Goal: Information Seeking & Learning: Learn about a topic

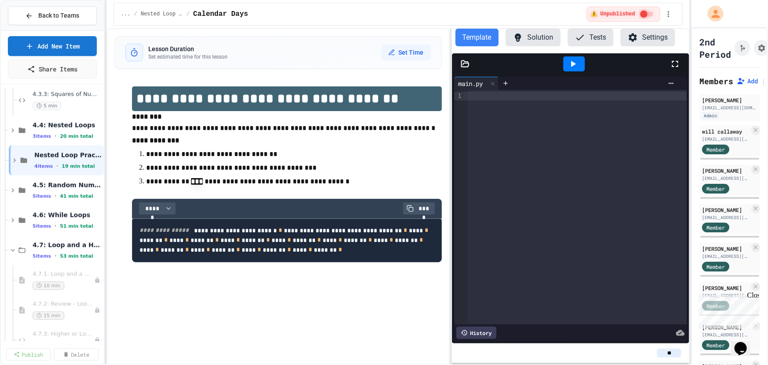
scroll to position [640, 0]
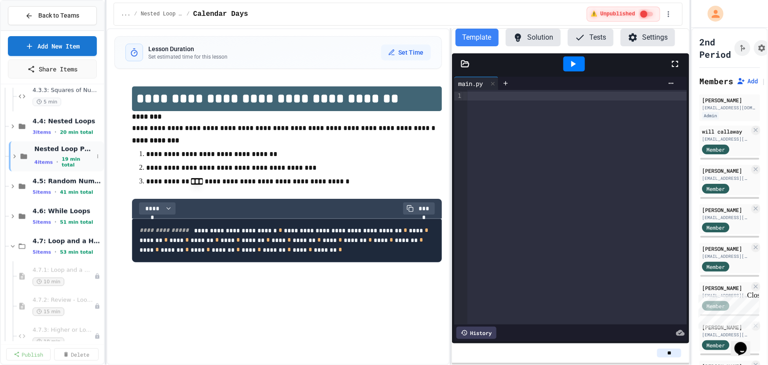
click at [15, 156] on icon at bounding box center [15, 156] width 8 height 8
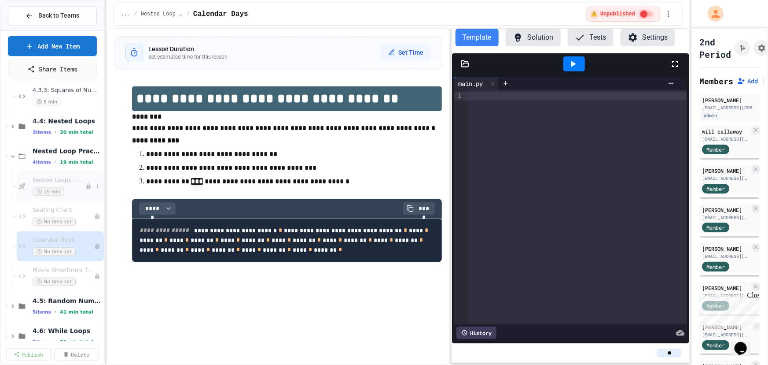
click at [60, 178] on span "Nested Loops - Quiz" at bounding box center [59, 180] width 53 height 7
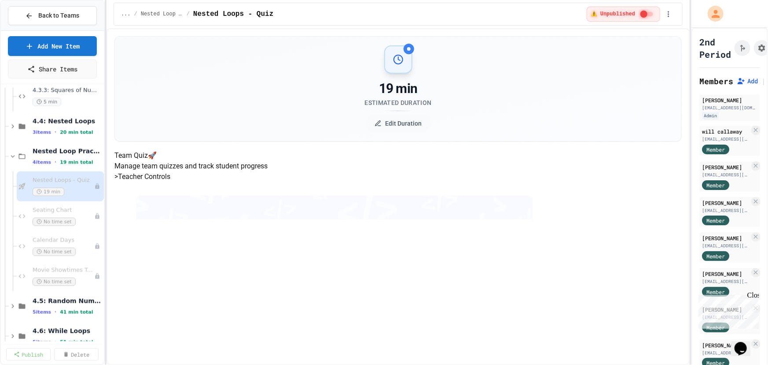
click at [64, 153] on span "Nested Loop Practice" at bounding box center [68, 151] width 70 height 8
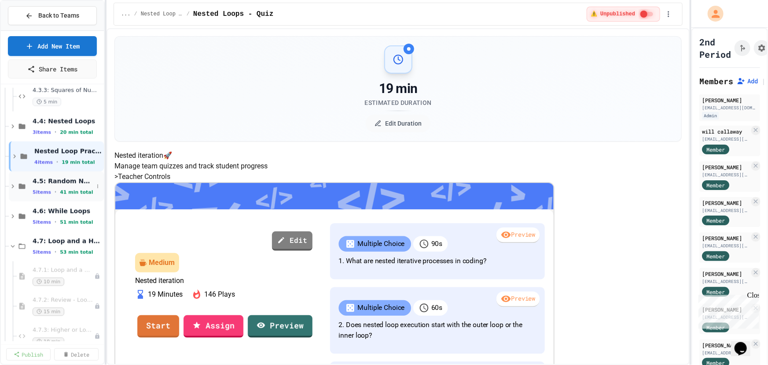
click at [72, 188] on div "5 items • 41 min total" at bounding box center [63, 191] width 61 height 7
click at [72, 187] on div "4.5: Random Numbers 5 items • 41 min total" at bounding box center [63, 186] width 61 height 18
click at [65, 159] on span "19 min total" at bounding box center [78, 161] width 32 height 11
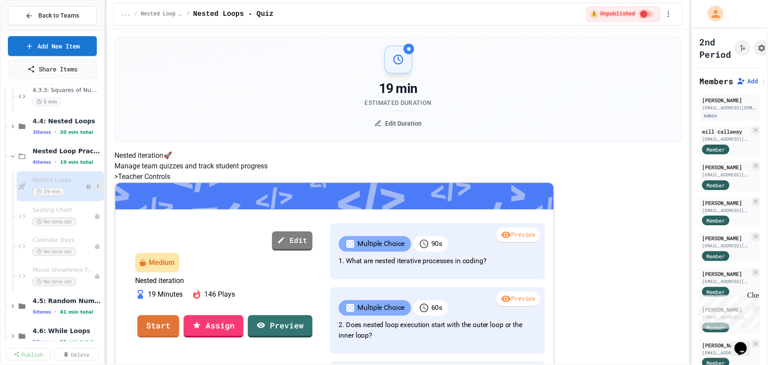
click at [95, 184] on icon at bounding box center [97, 186] width 5 height 5
click at [71, 232] on button "Publish" at bounding box center [75, 234] width 68 height 16
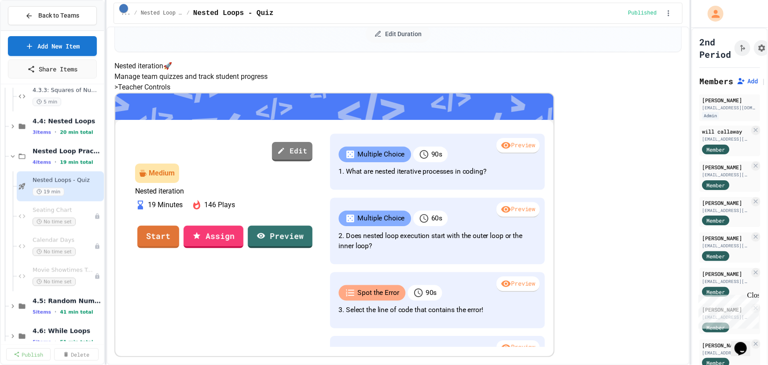
scroll to position [190, 0]
click at [178, 224] on link "Start" at bounding box center [159, 236] width 40 height 24
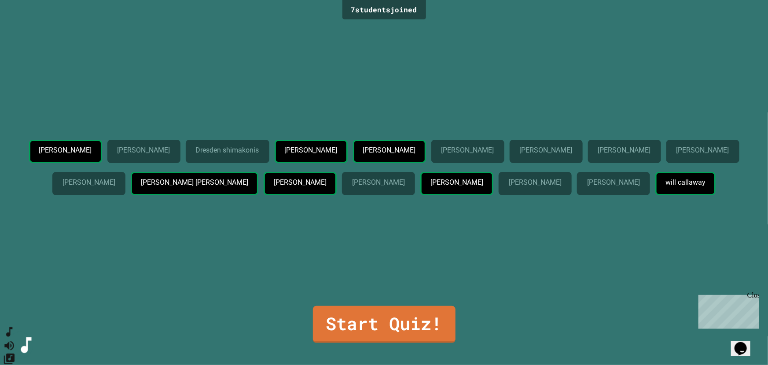
click at [16, 338] on icon "SpeedDial basic example" at bounding box center [9, 331] width 13 height 13
click at [14, 352] on icon "Change Music" at bounding box center [9, 358] width 13 height 13
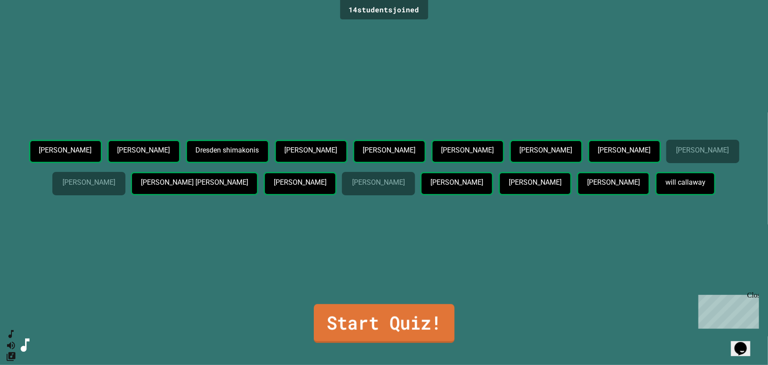
click at [368, 323] on link "Start Quiz!" at bounding box center [384, 323] width 141 height 39
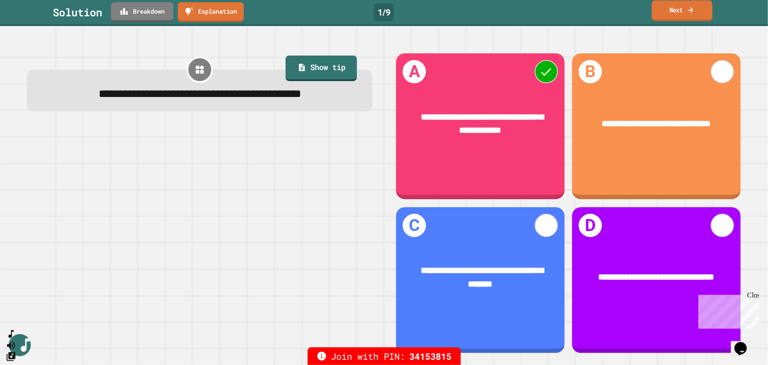
click at [703, 7] on link "Next" at bounding box center [682, 10] width 61 height 21
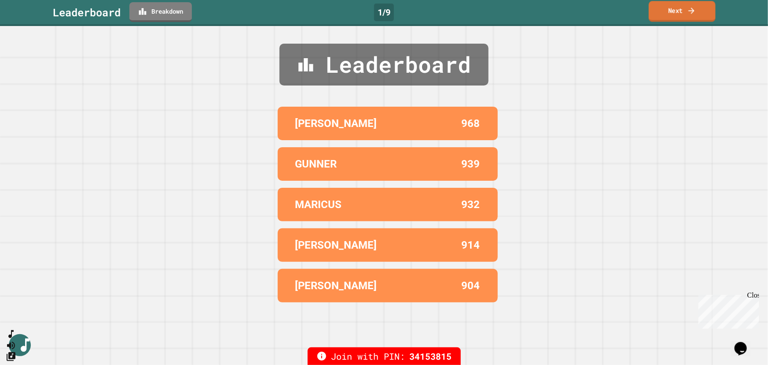
click at [686, 11] on link "Next" at bounding box center [682, 11] width 67 height 21
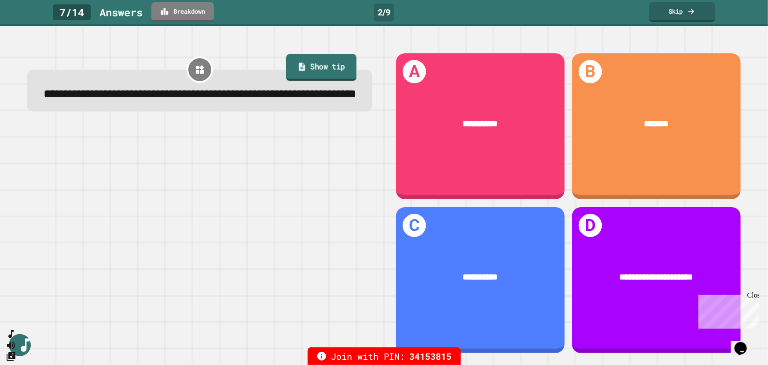
click at [302, 76] on link "Show tip" at bounding box center [321, 67] width 70 height 27
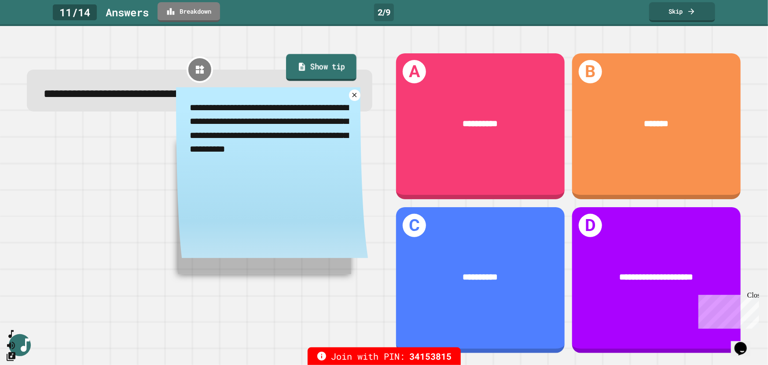
click at [302, 76] on link "Show tip" at bounding box center [321, 67] width 70 height 27
click at [352, 100] on icon at bounding box center [354, 94] width 9 height 9
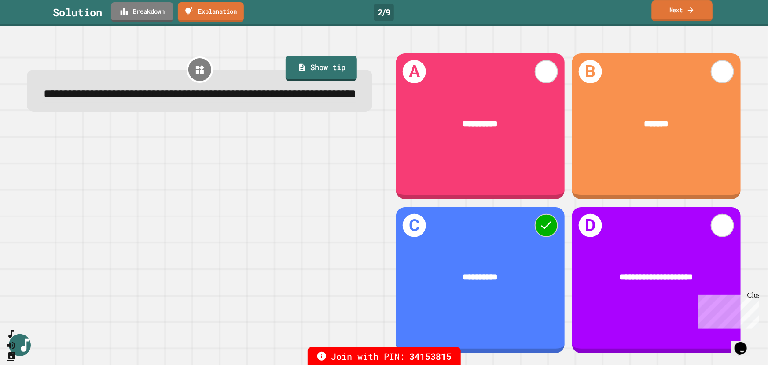
click at [695, 13] on icon at bounding box center [691, 9] width 8 height 9
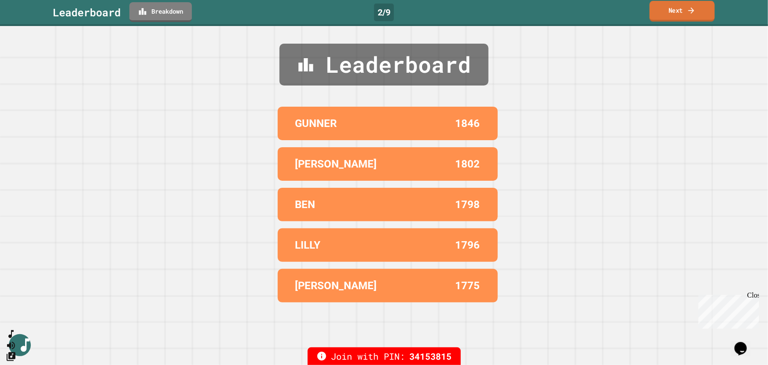
click at [677, 11] on link "Next" at bounding box center [682, 11] width 65 height 21
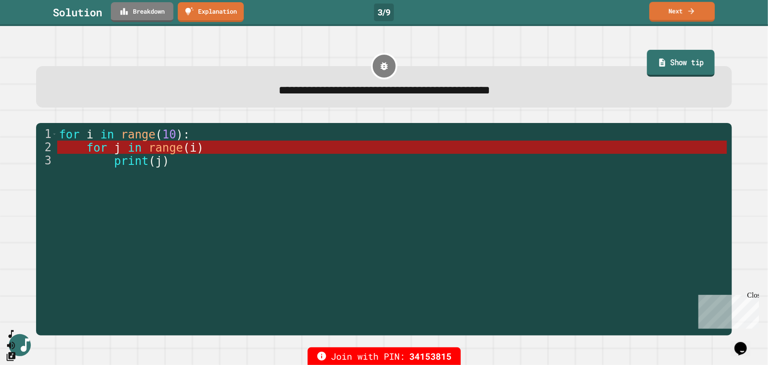
click at [673, 63] on link "Show tip" at bounding box center [681, 63] width 68 height 27
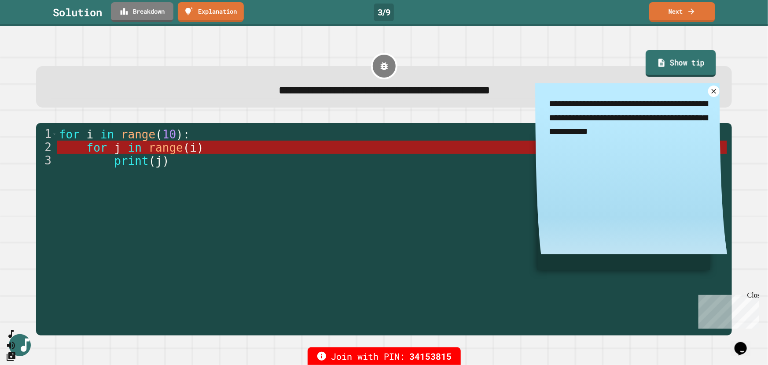
click at [673, 63] on link "Show tip" at bounding box center [681, 63] width 70 height 27
click at [688, 6] on icon at bounding box center [691, 10] width 9 height 9
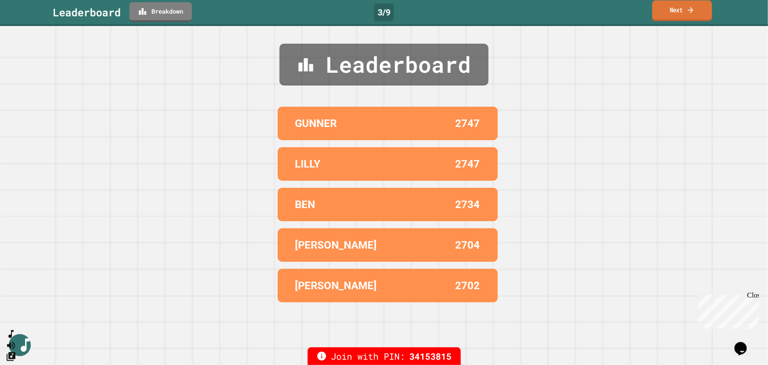
click at [679, 15] on link "Next" at bounding box center [683, 10] width 60 height 21
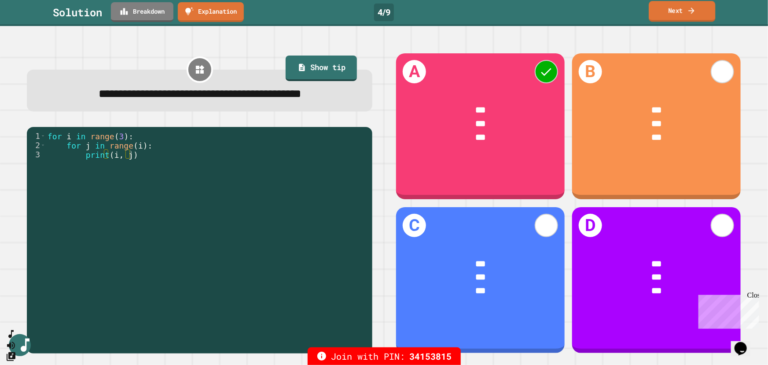
click at [678, 11] on link "Next" at bounding box center [682, 11] width 66 height 21
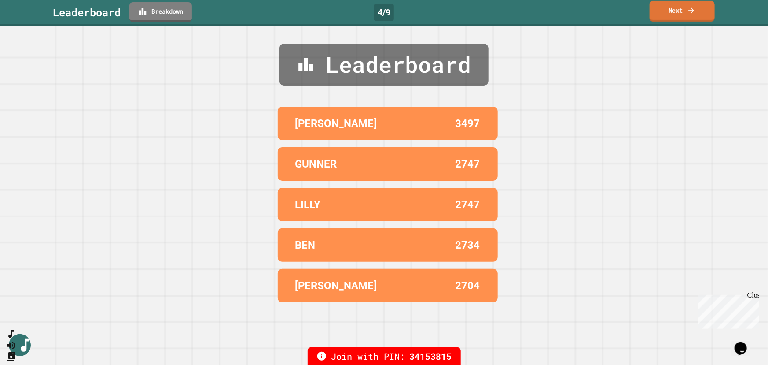
click at [691, 13] on icon at bounding box center [691, 10] width 9 height 9
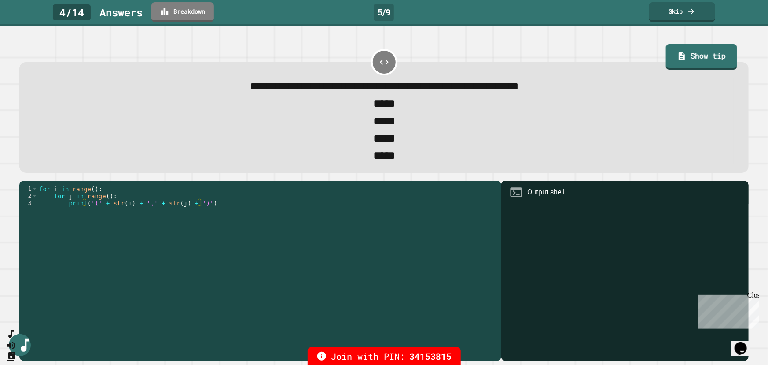
click at [127, 233] on div "for i in range ( ) : for j in range ( ) : print ( '(' + str ( i ) + ',' + str (…" at bounding box center [267, 262] width 460 height 155
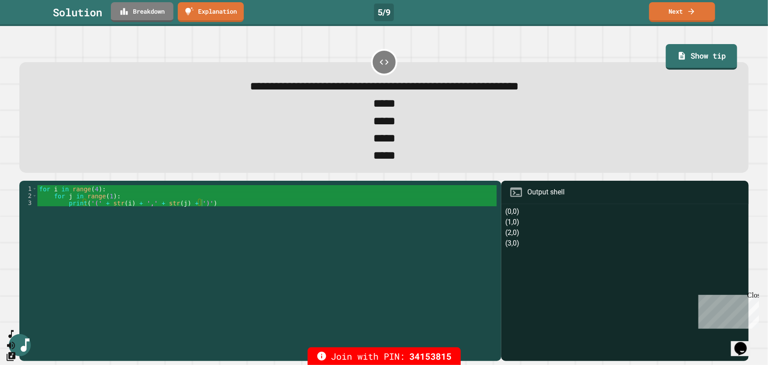
click at [516, 225] on div "(0,0) (1,0) (2,0) (3,0)" at bounding box center [625, 283] width 239 height 155
click at [671, 48] on link "Show tip" at bounding box center [702, 55] width 69 height 27
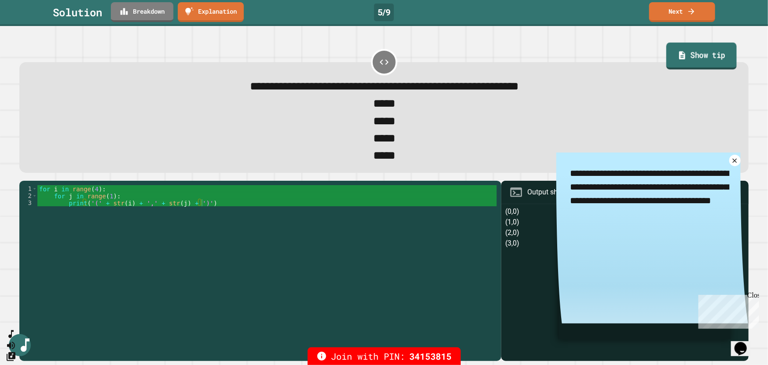
click at [675, 57] on link "Show tip" at bounding box center [702, 55] width 70 height 27
click at [634, 102] on div "*****" at bounding box center [384, 103] width 699 height 17
click at [643, 112] on div "*****" at bounding box center [384, 103] width 699 height 17
click at [155, 199] on div "for i in range ( 4 ) : for j in range ( 1 ) : print ( '(' + str ( i ) + ',' + s…" at bounding box center [267, 262] width 460 height 155
click at [452, 255] on div "for i in range ( 4 ) : for j in range ( 1 ) : print ( '(' + str ( i ) + ',' + s…" at bounding box center [267, 262] width 460 height 155
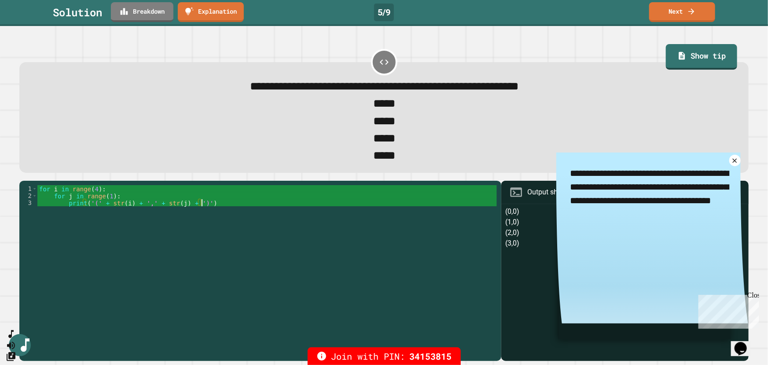
click at [104, 200] on div "for i in range ( 4 ) : for j in range ( 1 ) : print ( '(' + str ( i ) + ',' + s…" at bounding box center [267, 262] width 460 height 155
click at [688, 15] on icon at bounding box center [691, 10] width 9 height 9
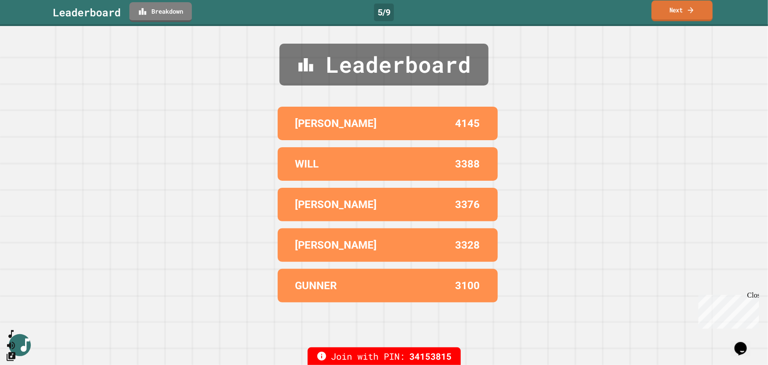
click at [668, 18] on link "Next" at bounding box center [682, 10] width 61 height 21
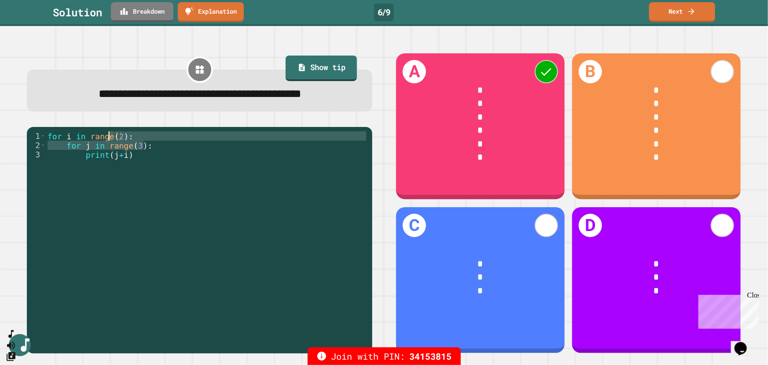
drag, startPoint x: 146, startPoint y: 165, endPoint x: 109, endPoint y: 155, distance: 38.2
click at [109, 155] on div "for i in range ( 2 ) : for j in range ( 3 ) : print ( j + i )" at bounding box center [207, 228] width 322 height 194
click at [205, 168] on div "for i in range ( 2 ) : for j in range ( 3 ) : print ( j + i )" at bounding box center [207, 219] width 322 height 176
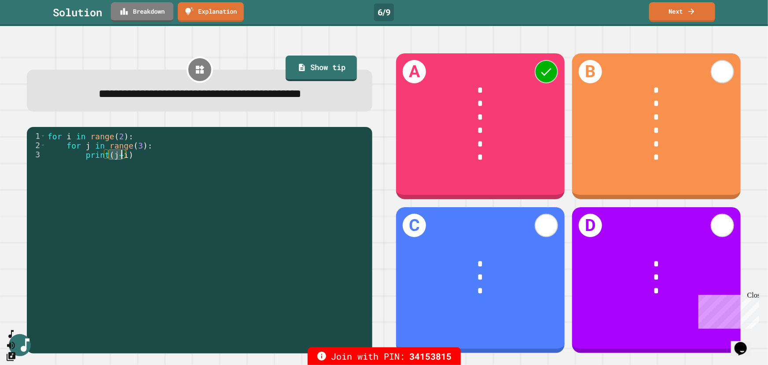
drag, startPoint x: 107, startPoint y: 176, endPoint x: 121, endPoint y: 175, distance: 13.7
click at [121, 175] on div "for i in range ( 2 ) : for j in range ( 3 ) : print ( j + i )" at bounding box center [207, 228] width 322 height 194
click at [171, 189] on div "for i in range ( 2 ) : for j in range ( 3 ) : print ( j + i )" at bounding box center [207, 228] width 322 height 194
drag, startPoint x: 129, startPoint y: 156, endPoint x: 34, endPoint y: 153, distance: 94.3
click at [34, 153] on div "1 2 3 for i in range ( 2 ) : for j in range ( 3 ) : print ( j + i ) XXXXXXXXXXX…" at bounding box center [197, 219] width 341 height 176
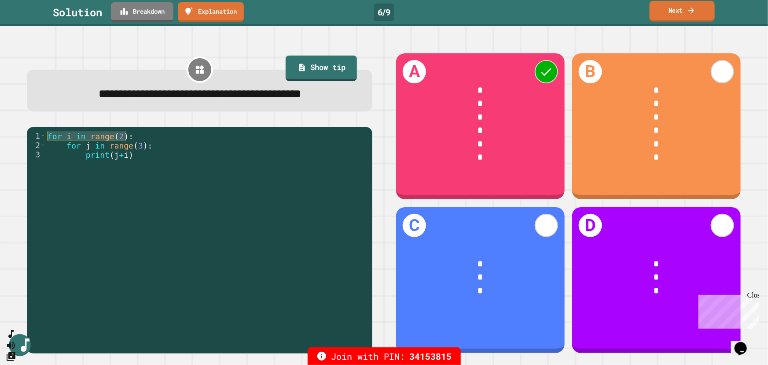
click at [691, 15] on icon at bounding box center [691, 10] width 9 height 9
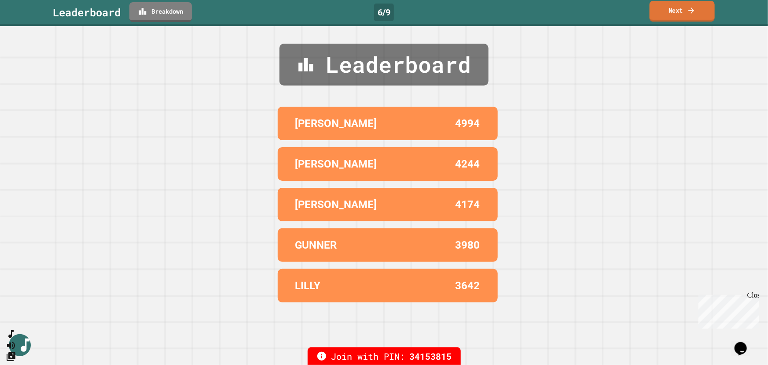
click at [691, 15] on link "Next" at bounding box center [682, 11] width 65 height 21
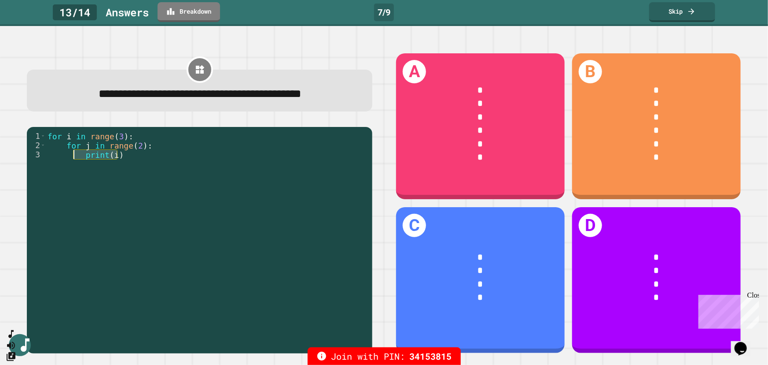
drag, startPoint x: 118, startPoint y: 178, endPoint x: 75, endPoint y: 175, distance: 42.8
click at [75, 175] on div "for i in range ( 3 ) : for j in range ( 2 ) : print ( i )" at bounding box center [207, 228] width 322 height 194
click at [156, 192] on div "for i in range ( 3 ) : for j in range ( 2 ) : print ( i )" at bounding box center [207, 219] width 322 height 176
drag, startPoint x: 113, startPoint y: 177, endPoint x: 77, endPoint y: 172, distance: 36.5
click at [77, 172] on div "for i in range ( 3 ) : for j in range ( 2 ) : print ( i )" at bounding box center [207, 228] width 322 height 194
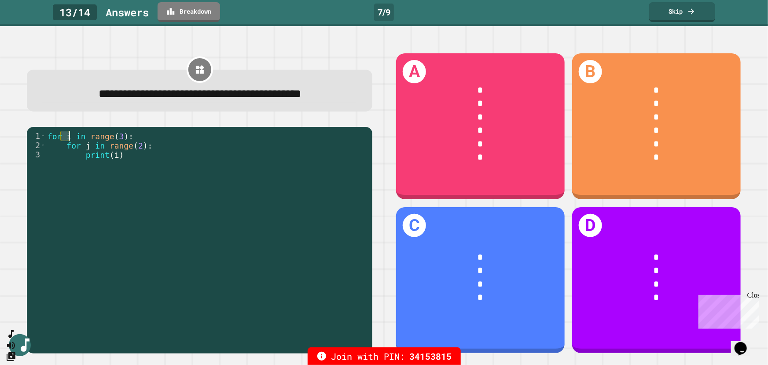
drag, startPoint x: 62, startPoint y: 154, endPoint x: 68, endPoint y: 155, distance: 6.7
click at [68, 155] on div "for i in range ( 3 ) : for j in range ( 2 ) : print ( i )" at bounding box center [207, 228] width 322 height 194
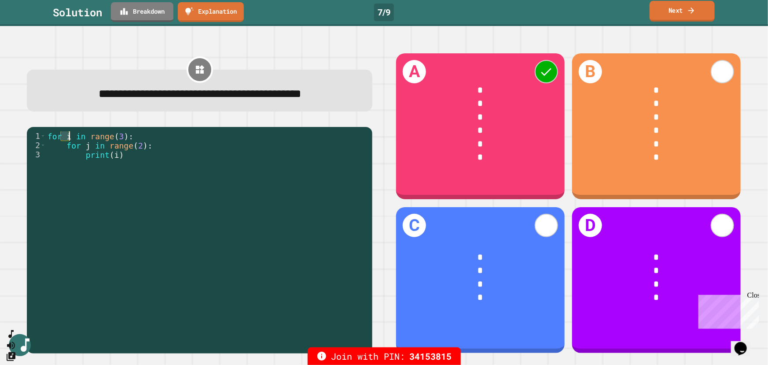
click at [693, 14] on icon at bounding box center [691, 10] width 9 height 9
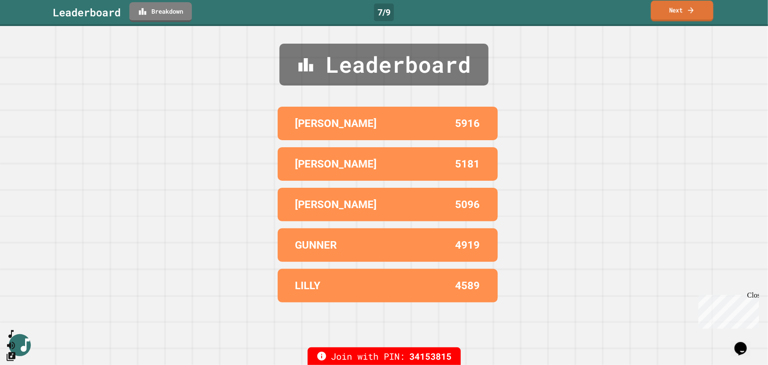
click at [682, 9] on link "Next" at bounding box center [682, 10] width 63 height 21
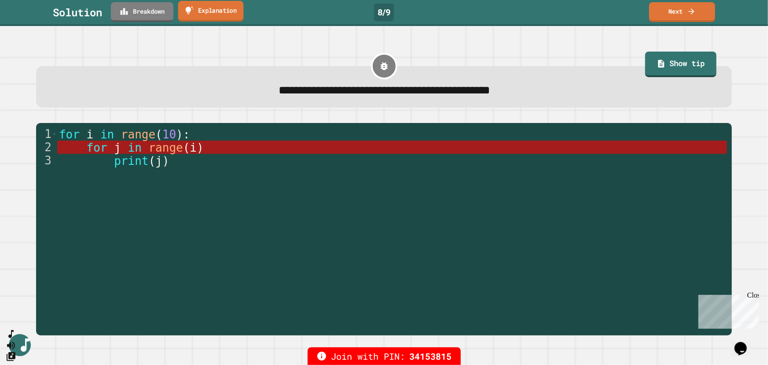
click at [215, 15] on link "Explanation" at bounding box center [211, 11] width 66 height 21
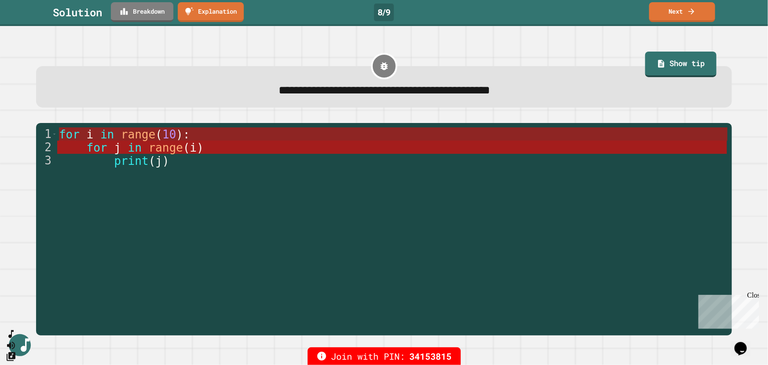
drag, startPoint x: 612, startPoint y: 143, endPoint x: 614, endPoint y: 129, distance: 14.3
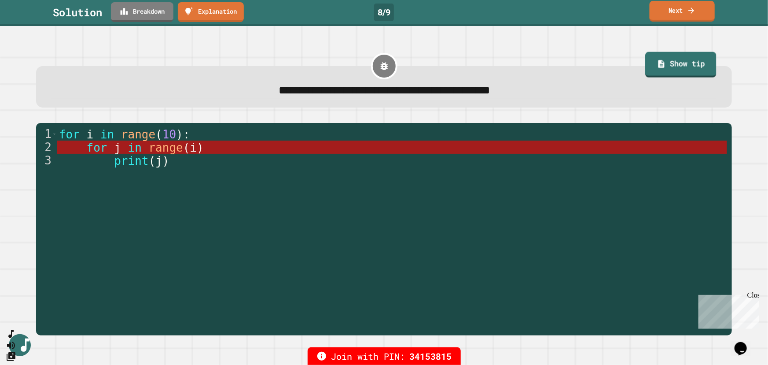
click at [690, 11] on icon at bounding box center [691, 10] width 9 height 9
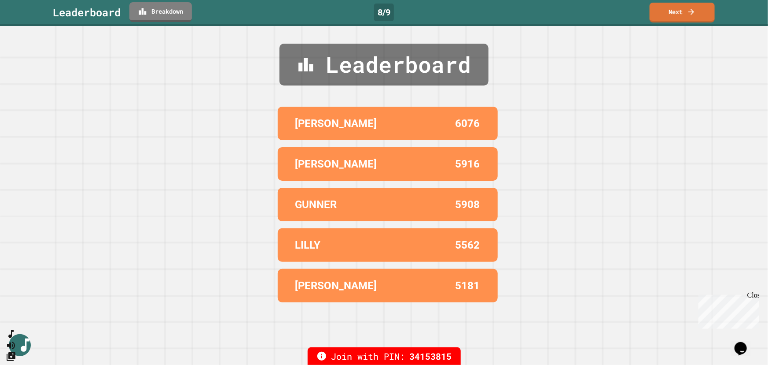
click at [704, 8] on link "Next" at bounding box center [682, 13] width 65 height 20
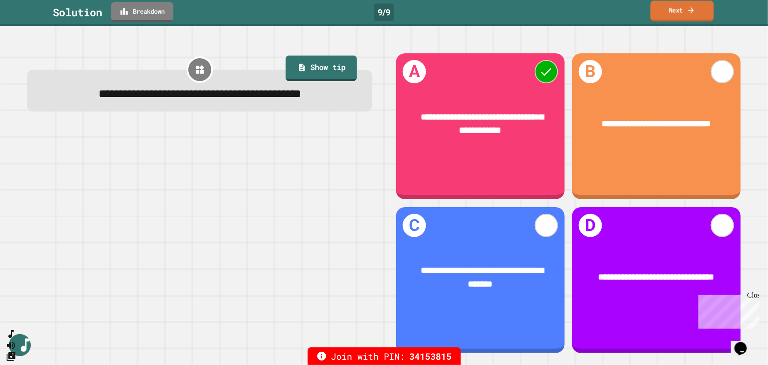
click at [684, 17] on link "Next" at bounding box center [682, 10] width 63 height 21
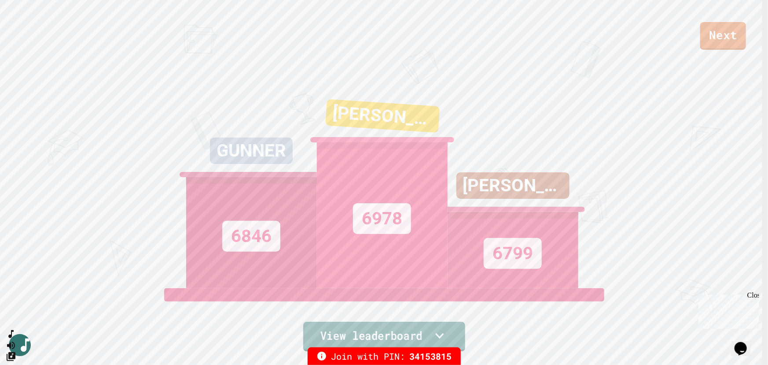
click at [394, 335] on link "View leaderboard" at bounding box center [384, 336] width 162 height 30
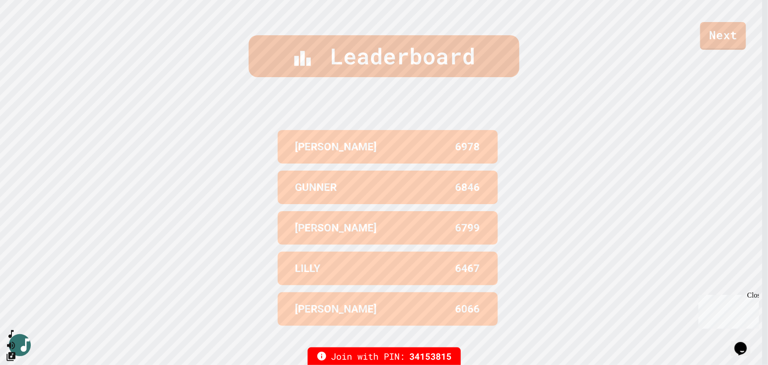
scroll to position [368, 0]
click at [720, 34] on link "Next" at bounding box center [724, 35] width 46 height 29
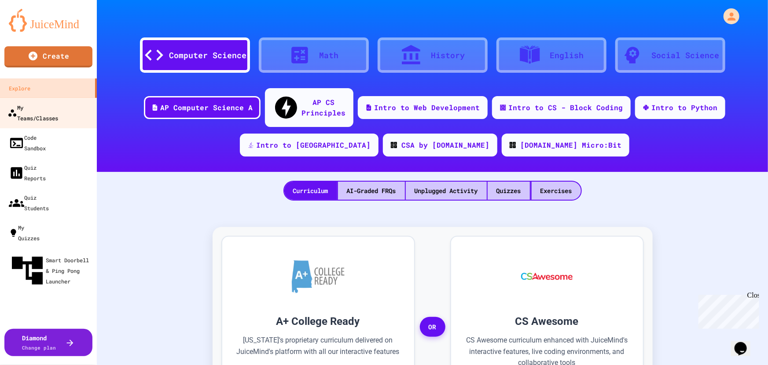
click at [40, 111] on div "My Teams/Classes" at bounding box center [32, 113] width 51 height 22
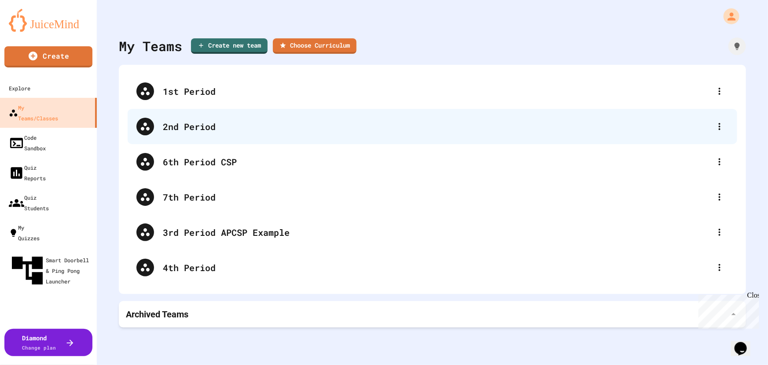
click at [193, 130] on div "2nd Period" at bounding box center [437, 126] width 548 height 13
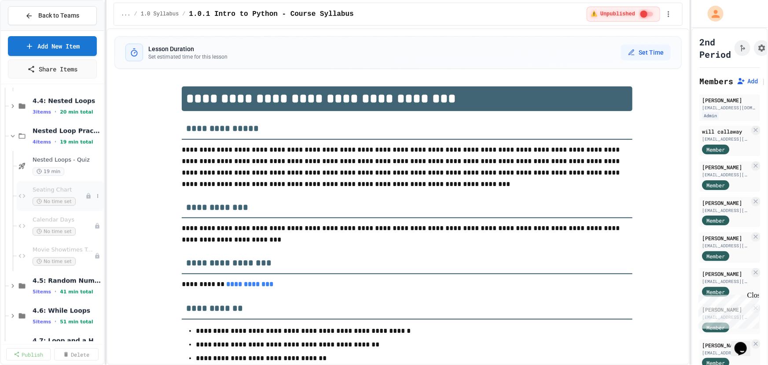
scroll to position [680, 0]
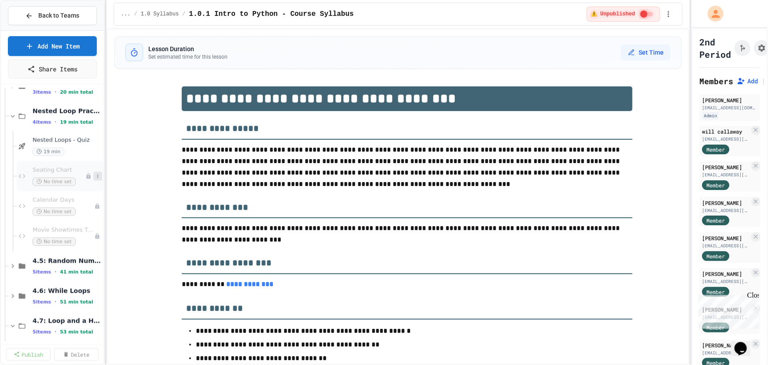
click at [95, 177] on button at bounding box center [97, 176] width 9 height 9
click at [66, 224] on button "Publish" at bounding box center [75, 224] width 68 height 16
click at [52, 170] on span "Seating Chart" at bounding box center [63, 169] width 61 height 7
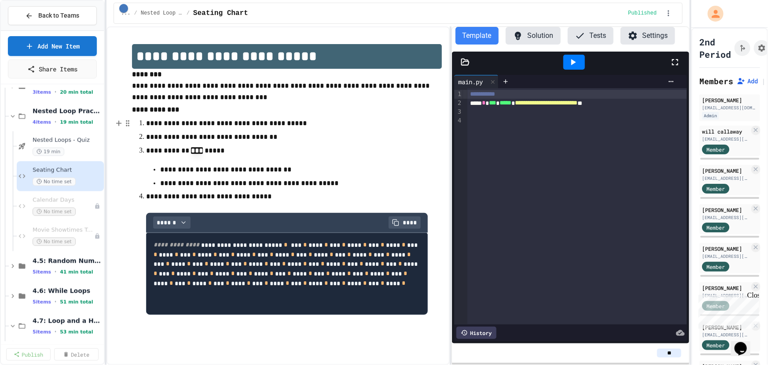
scroll to position [160, 0]
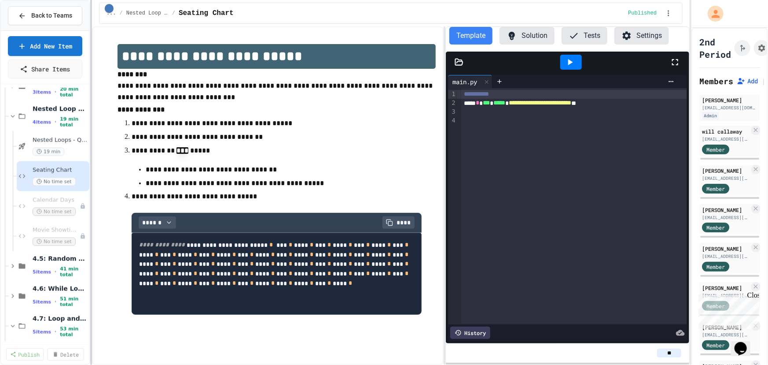
click at [92, 82] on div "**********" at bounding box center [384, 182] width 768 height 365
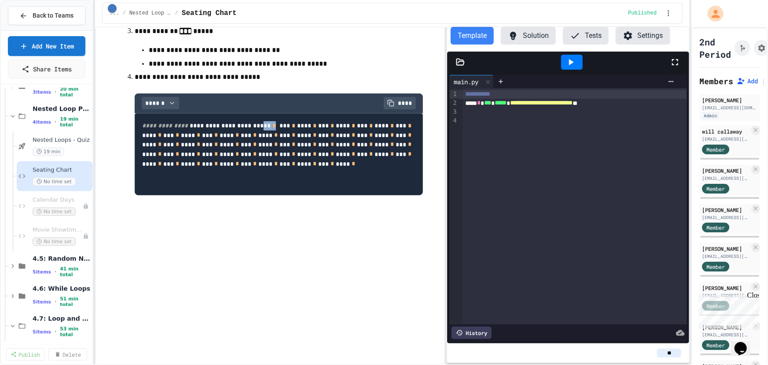
drag, startPoint x: 245, startPoint y: 135, endPoint x: 219, endPoint y: 136, distance: 26.0
click at [219, 136] on pre "**********" at bounding box center [279, 154] width 288 height 82
click at [264, 142] on pre "**********" at bounding box center [279, 154] width 288 height 82
drag, startPoint x: 141, startPoint y: 154, endPoint x: 228, endPoint y: 193, distance: 95.2
click at [228, 193] on pre "**********" at bounding box center [279, 154] width 288 height 82
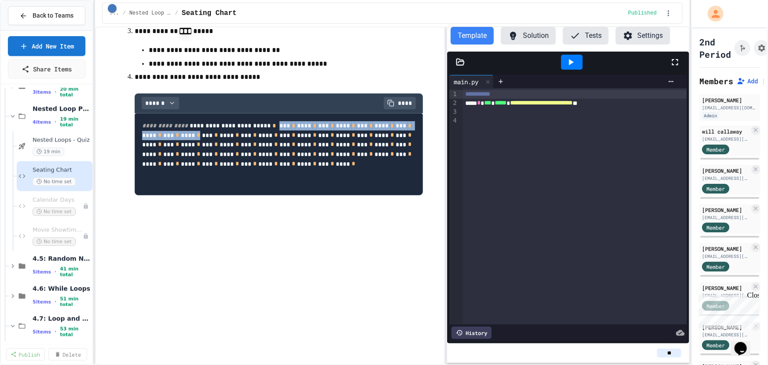
click at [233, 182] on pre "**********" at bounding box center [279, 154] width 288 height 82
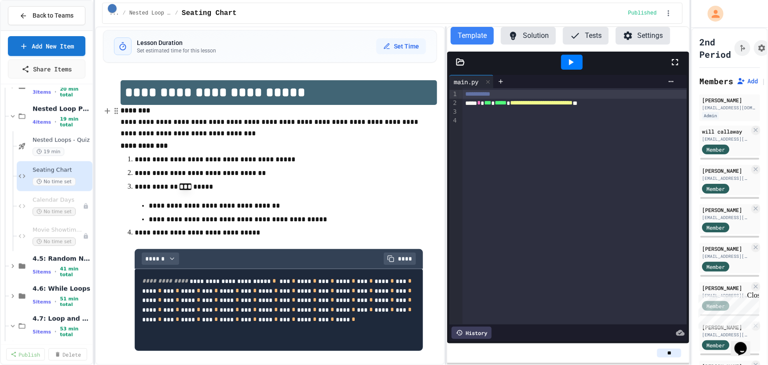
scroll to position [0, 0]
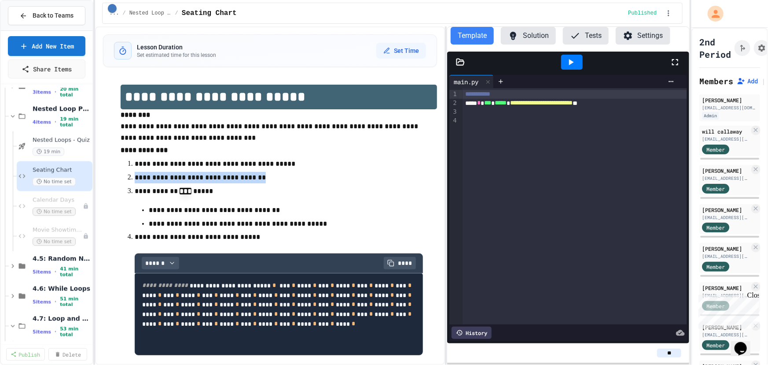
drag, startPoint x: 134, startPoint y: 178, endPoint x: 266, endPoint y: 177, distance: 132.1
click at [266, 177] on p "**********" at bounding box center [276, 177] width 283 height 11
click at [274, 179] on p "**********" at bounding box center [276, 177] width 283 height 11
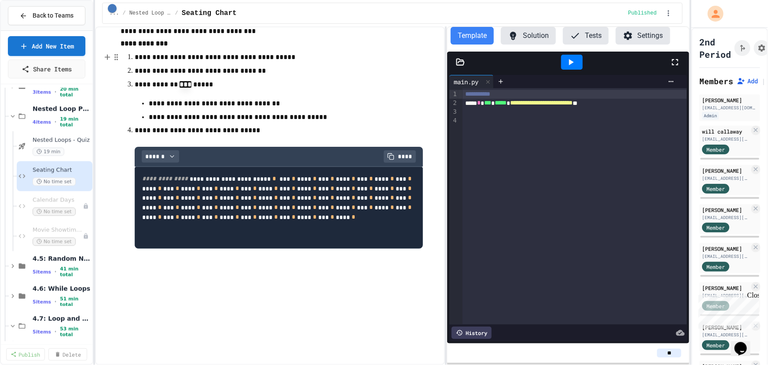
scroll to position [80, 0]
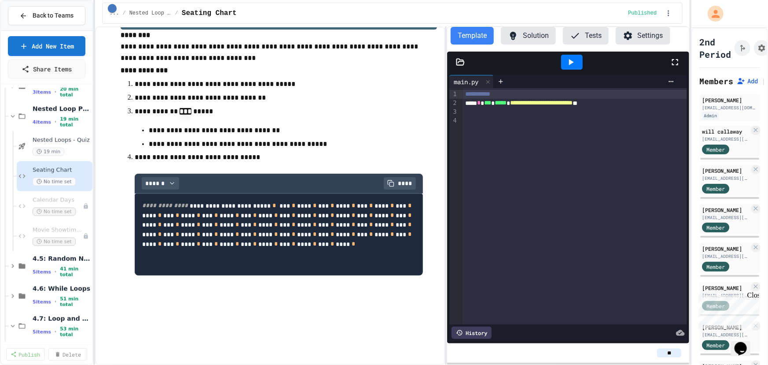
click at [261, 125] on li "**********" at bounding box center [279, 129] width 260 height 13
click at [520, 36] on button "Solution" at bounding box center [528, 36] width 55 height 18
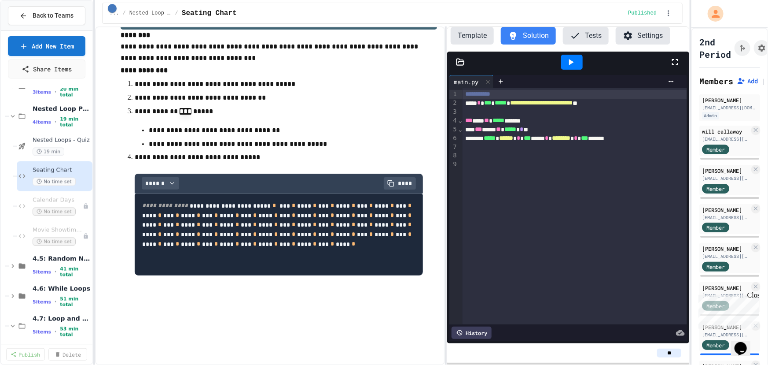
click at [575, 62] on icon at bounding box center [571, 62] width 11 height 11
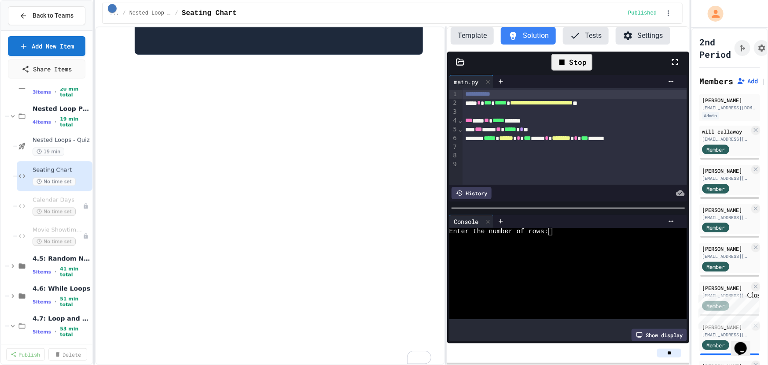
scroll to position [276, 0]
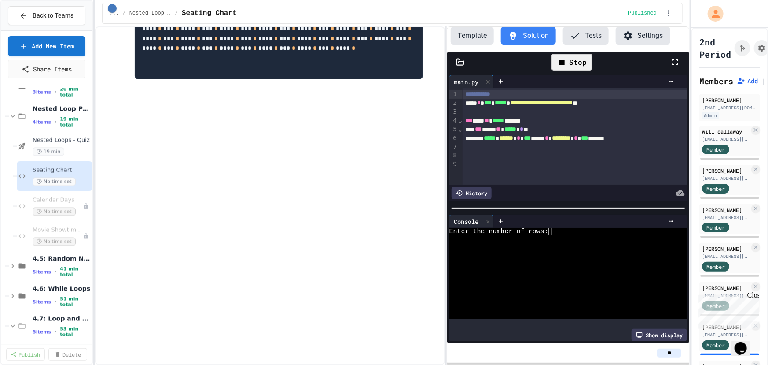
click at [458, 48] on div "Template Solution Tests Settings" at bounding box center [568, 39] width 242 height 25
click at [464, 41] on button "Template" at bounding box center [472, 36] width 43 height 18
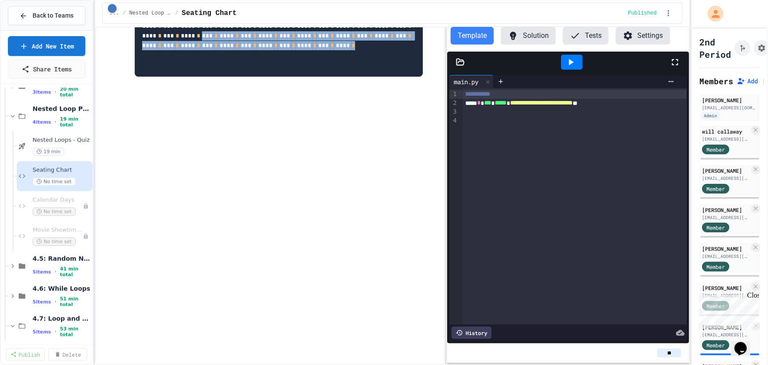
scroll to position [316, 0]
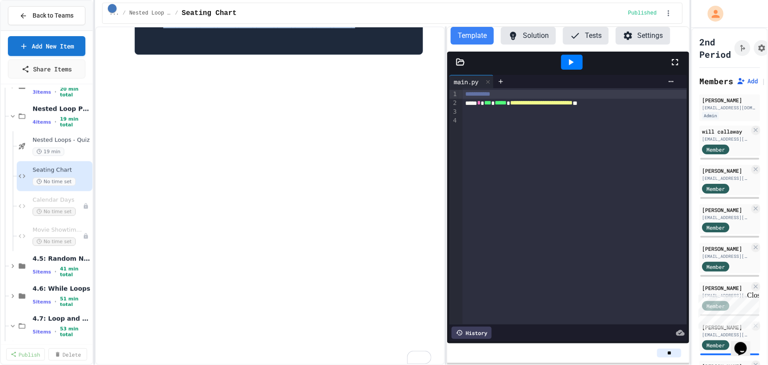
drag, startPoint x: 191, startPoint y: 326, endPoint x: 132, endPoint y: 241, distance: 103.1
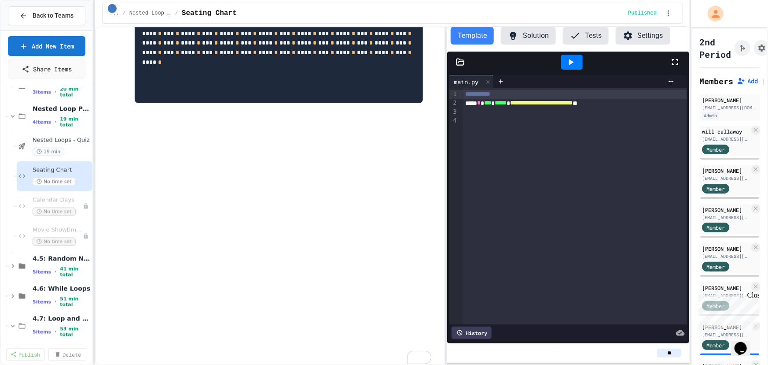
click at [280, 103] on pre "**********" at bounding box center [279, 57] width 288 height 92
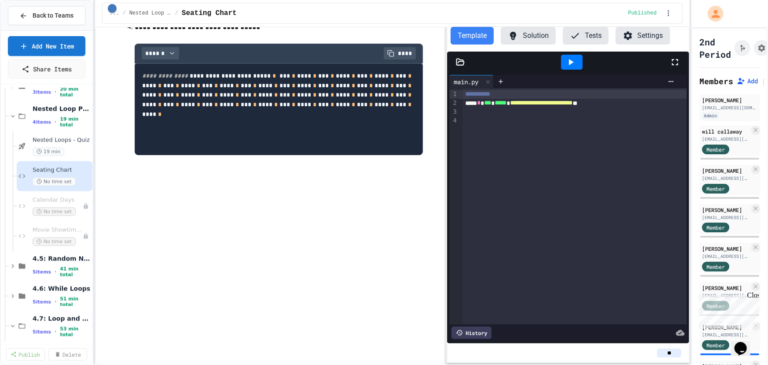
scroll to position [237, 0]
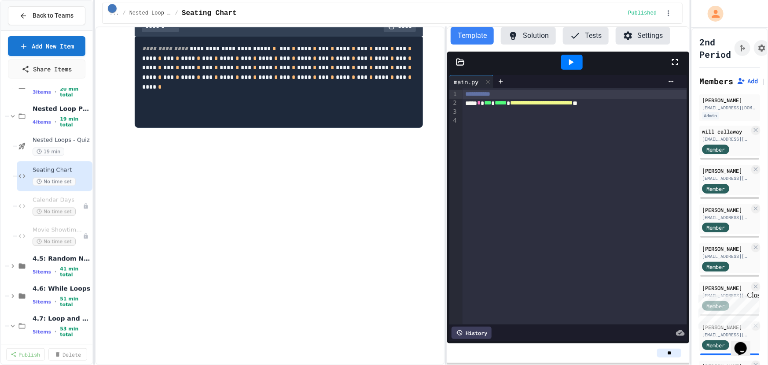
click at [545, 38] on button "Solution" at bounding box center [528, 36] width 55 height 18
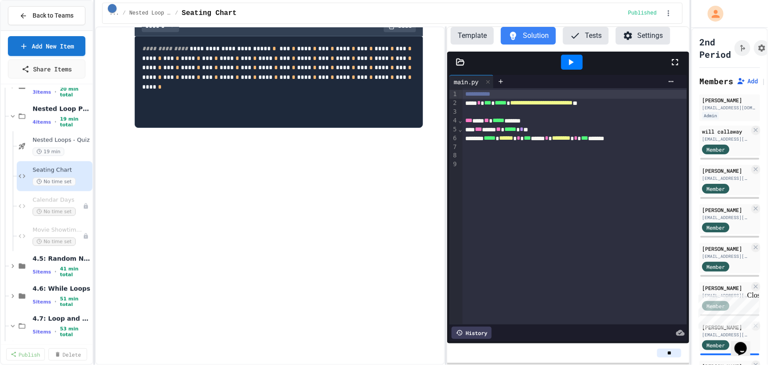
click at [569, 66] on icon at bounding box center [571, 62] width 11 height 11
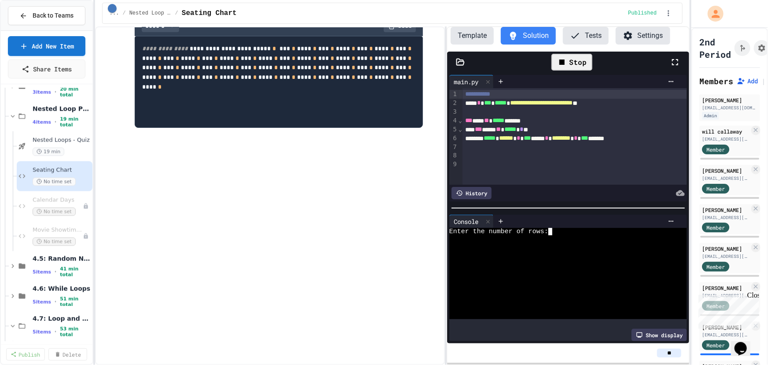
click at [579, 235] on div at bounding box center [563, 238] width 226 height 7
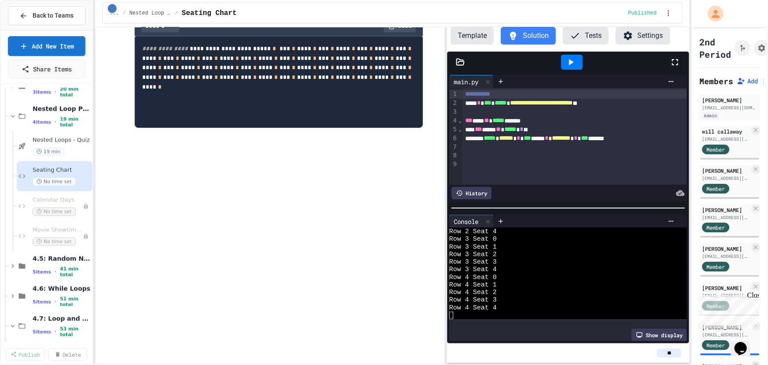
click at [537, 67] on div at bounding box center [572, 62] width 196 height 24
click at [478, 41] on button "Template" at bounding box center [472, 36] width 43 height 18
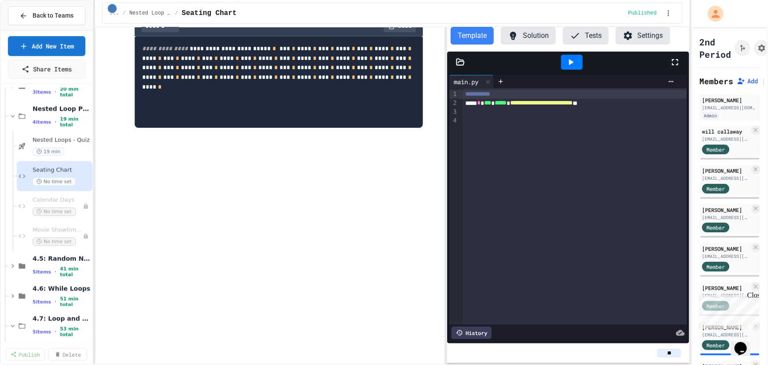
click at [200, 128] on pre "**********" at bounding box center [279, 82] width 288 height 92
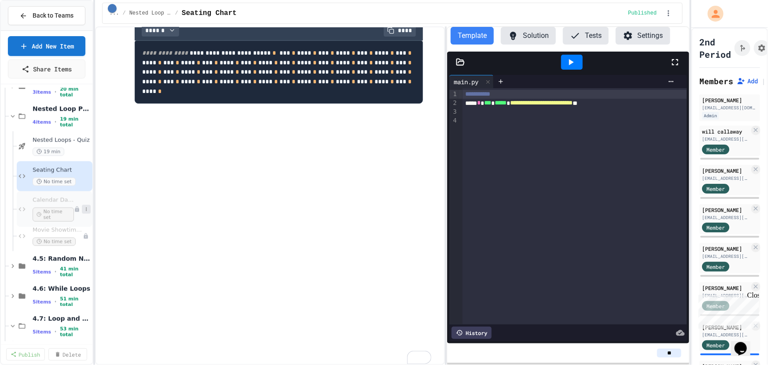
click at [84, 209] on icon at bounding box center [86, 209] width 5 height 5
click at [57, 253] on button "Publish" at bounding box center [63, 256] width 68 height 16
click at [52, 199] on span "Calendar Days" at bounding box center [57, 199] width 49 height 7
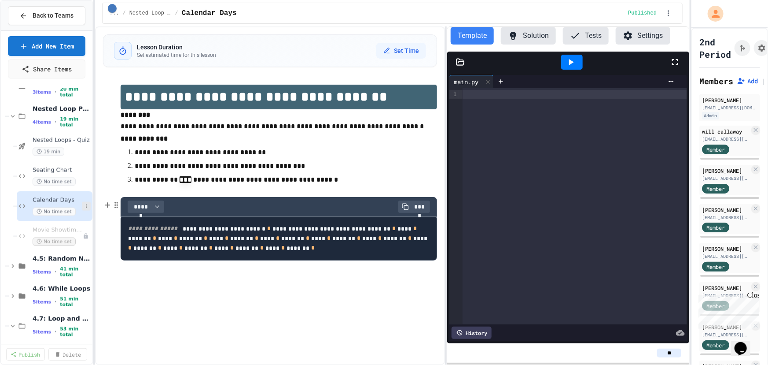
click at [86, 204] on icon at bounding box center [86, 206] width 1 height 4
click at [63, 224] on button "Rename" at bounding box center [63, 222] width 68 height 16
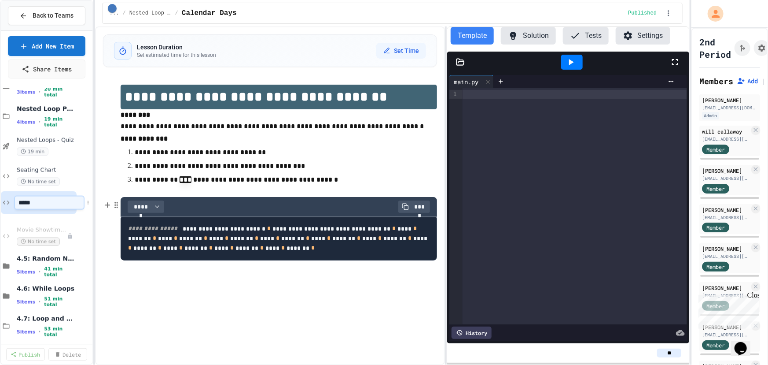
type input "******"
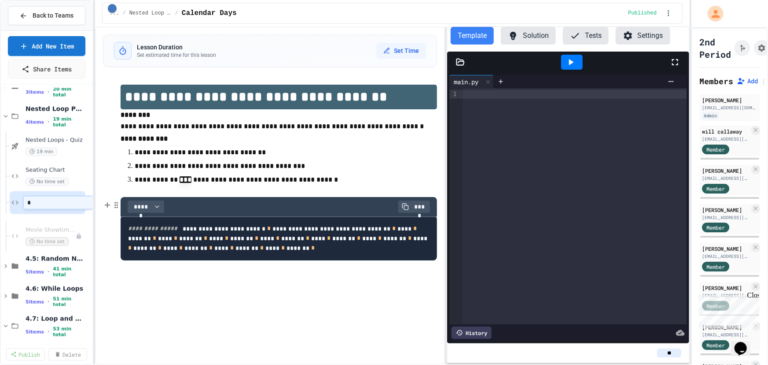
type input "**"
type input "*"
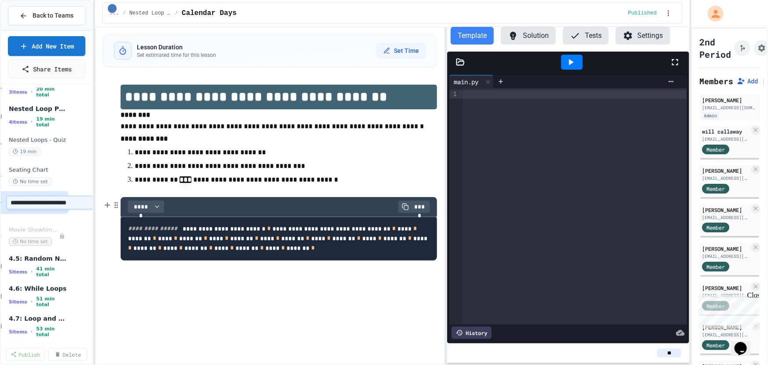
type input "**********"
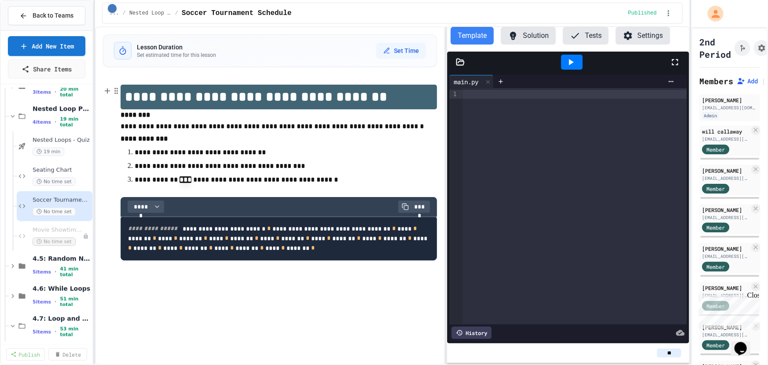
click at [366, 89] on h1 "**********" at bounding box center [279, 97] width 317 height 25
click at [380, 147] on p "**********" at bounding box center [276, 152] width 283 height 11
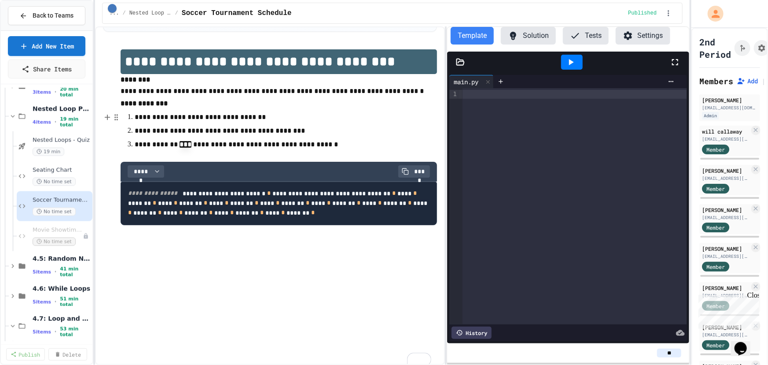
scroll to position [52, 0]
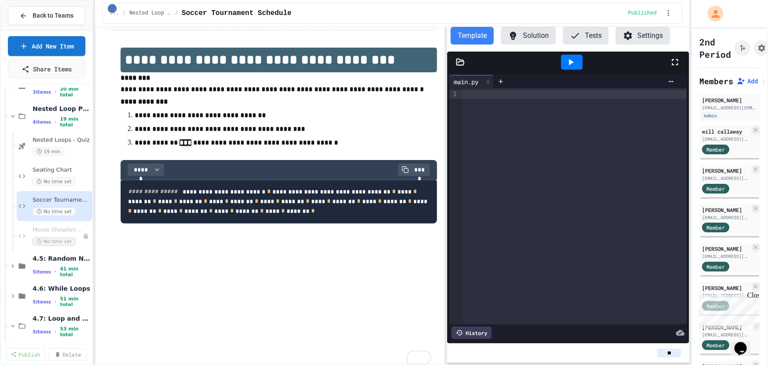
click at [474, 41] on button "Template" at bounding box center [472, 36] width 43 height 18
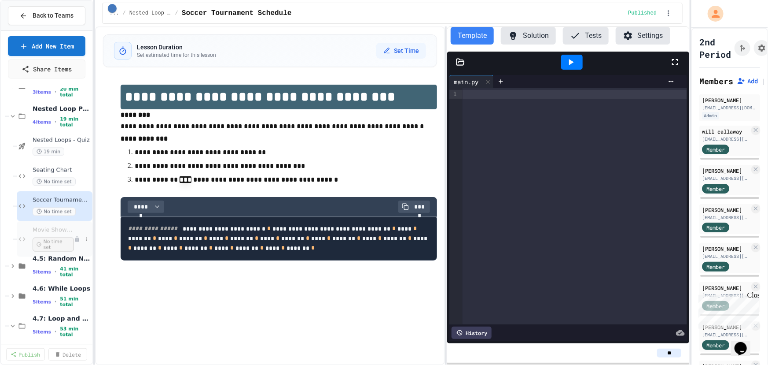
click at [44, 232] on span "Movie Showtimes Table" at bounding box center [53, 229] width 41 height 7
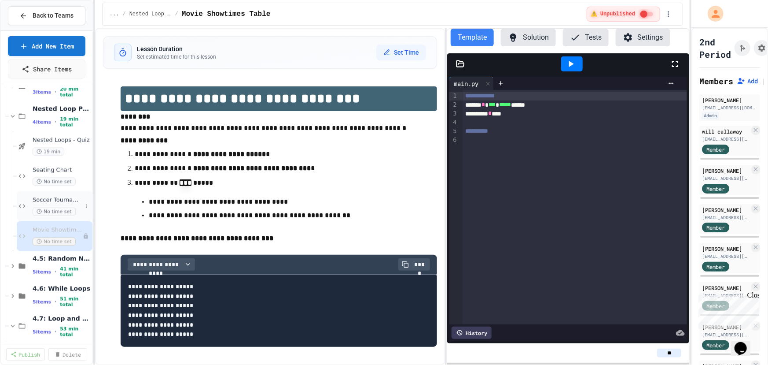
click at [60, 202] on span "Soccer Tournament Schedule" at bounding box center [57, 199] width 49 height 7
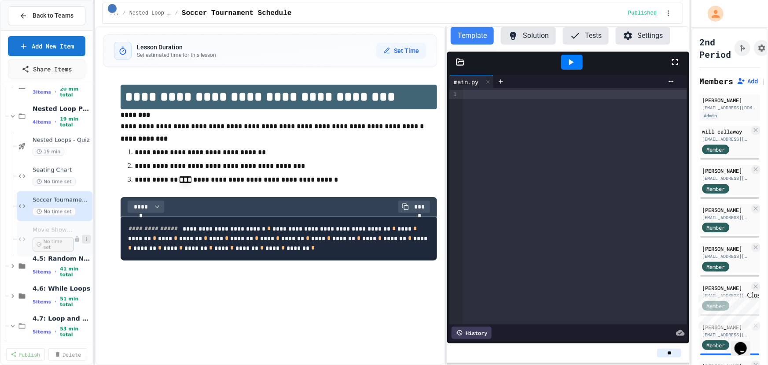
click at [84, 239] on icon at bounding box center [86, 238] width 5 height 5
click at [76, 288] on button "Publish" at bounding box center [63, 286] width 68 height 16
click at [70, 228] on span "Movie Showtimes Table" at bounding box center [57, 229] width 49 height 7
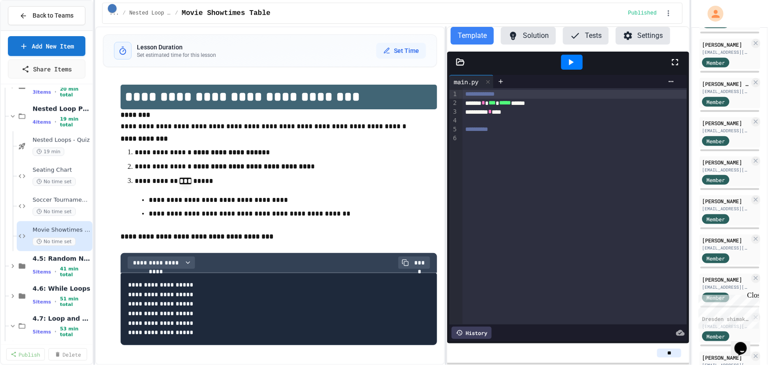
scroll to position [439, 0]
click at [754, 294] on div "Close" at bounding box center [752, 296] width 11 height 11
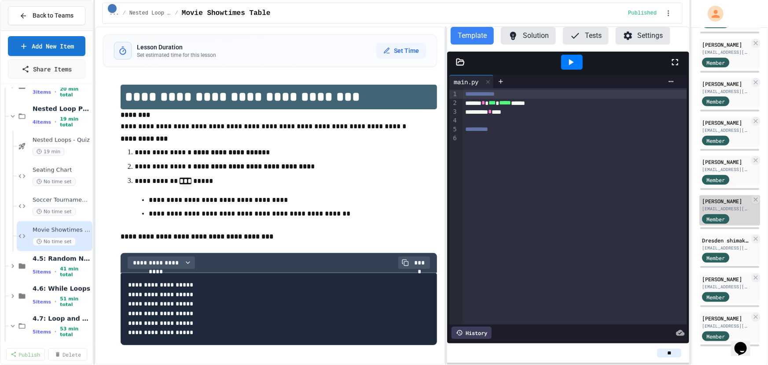
click at [717, 197] on div "[PERSON_NAME]" at bounding box center [726, 201] width 48 height 8
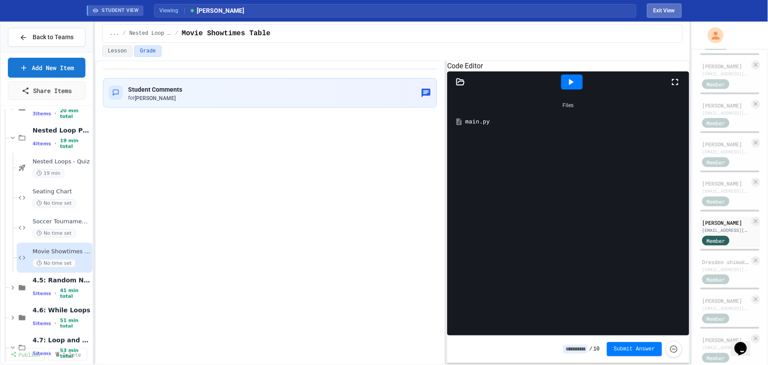
click at [666, 9] on button "Exit View" at bounding box center [664, 11] width 35 height 14
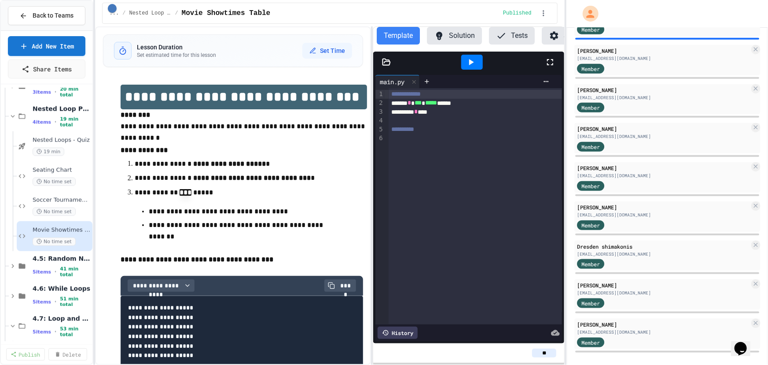
click at [564, 143] on div "**********" at bounding box center [384, 182] width 768 height 365
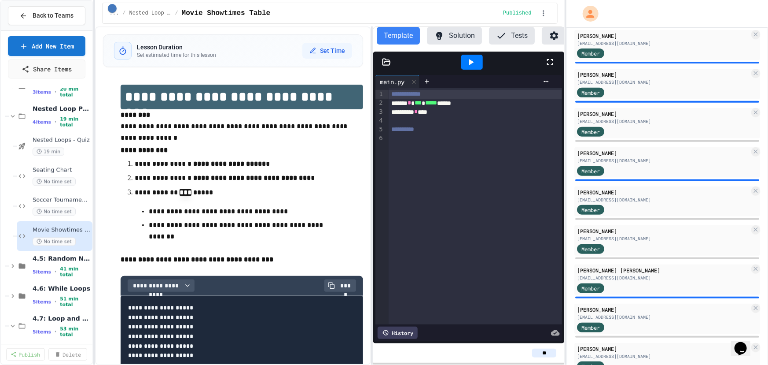
scroll to position [103, 0]
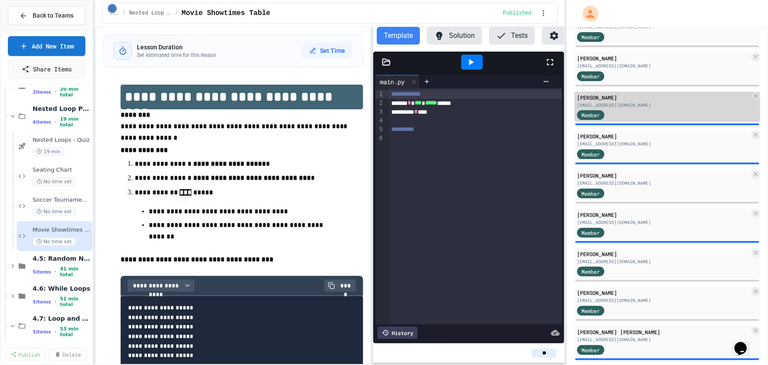
click at [631, 106] on div "[EMAIL_ADDRESS][DOMAIN_NAME]" at bounding box center [663, 105] width 173 height 7
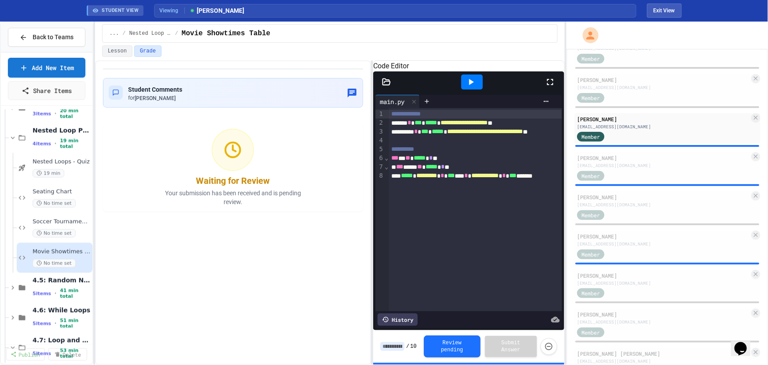
click at [476, 87] on icon at bounding box center [471, 82] width 11 height 11
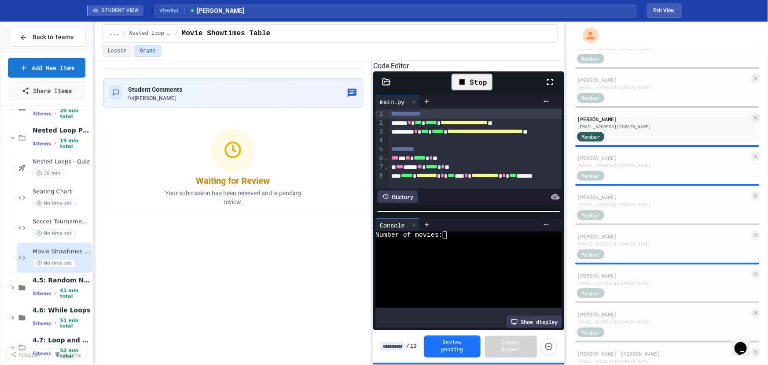
click at [456, 231] on div at bounding box center [486, 224] width 133 height 13
click at [457, 239] on div "Number of movies:" at bounding box center [463, 234] width 174 height 7
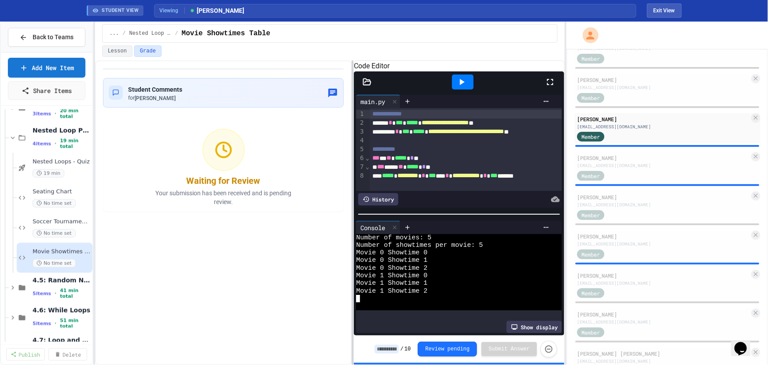
click at [352, 155] on div at bounding box center [353, 212] width 2 height 304
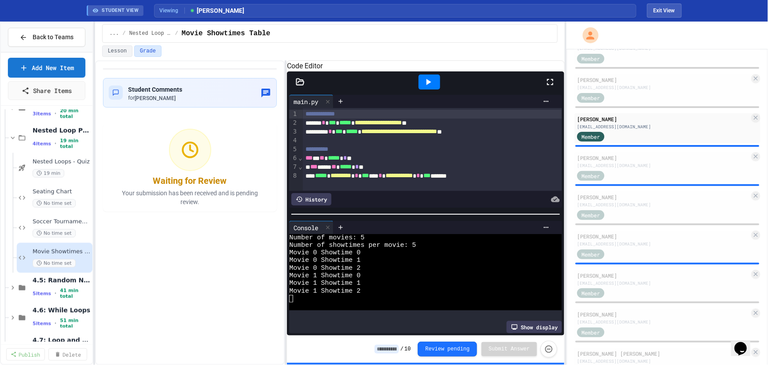
click at [555, 87] on icon at bounding box center [550, 82] width 11 height 11
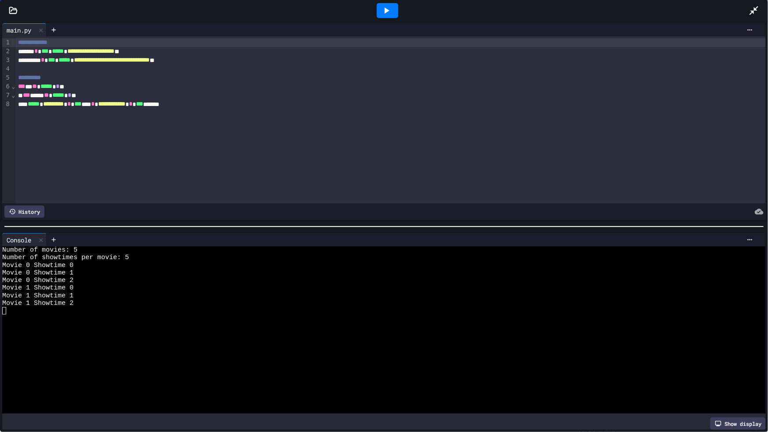
click at [387, 12] on icon at bounding box center [387, 10] width 5 height 6
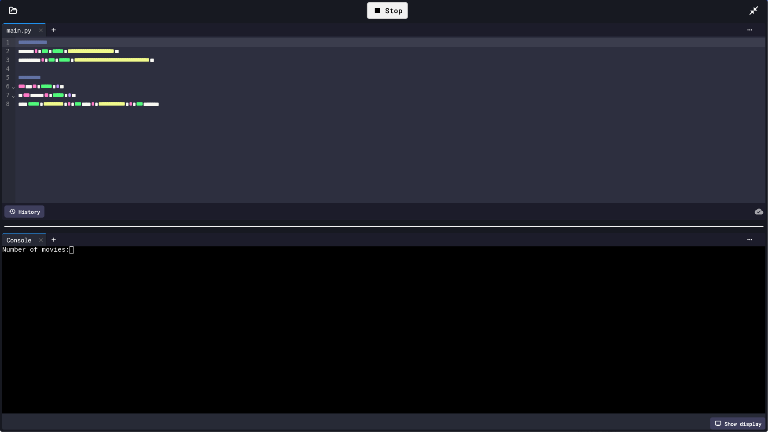
click at [113, 236] on div at bounding box center [409, 239] width 697 height 7
click at [110, 247] on div "Number of movies:" at bounding box center [376, 250] width 749 height 7
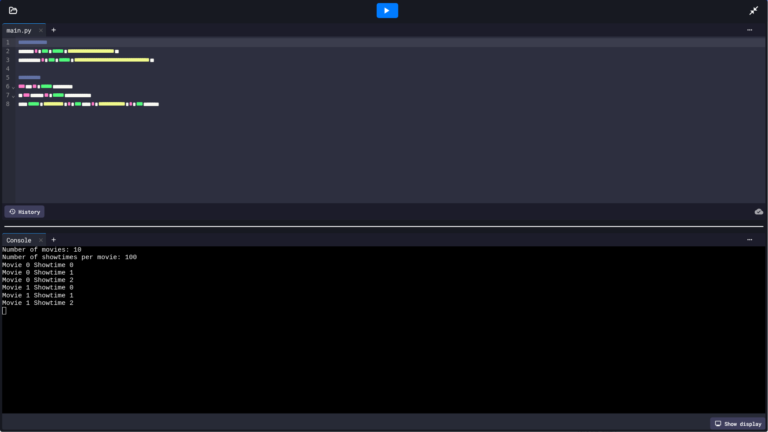
click at [758, 10] on icon at bounding box center [754, 10] width 11 height 11
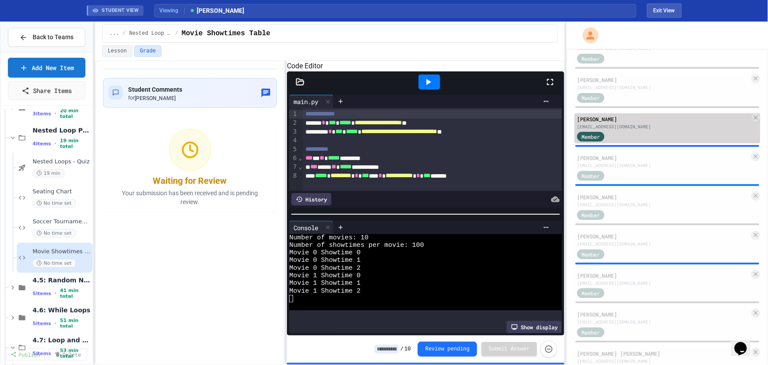
click at [679, 136] on div "Member" at bounding box center [663, 136] width 173 height 11
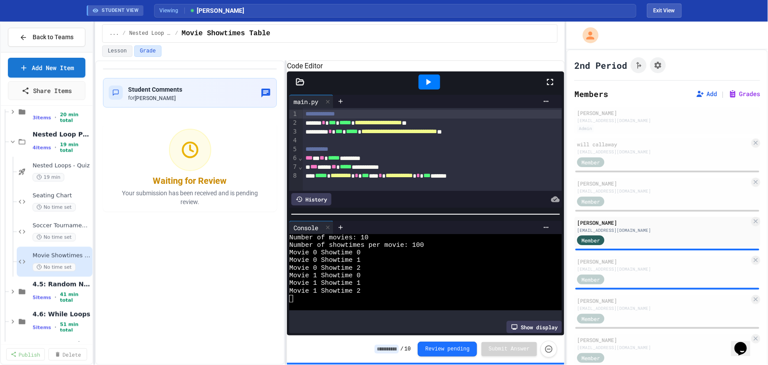
scroll to position [680, 0]
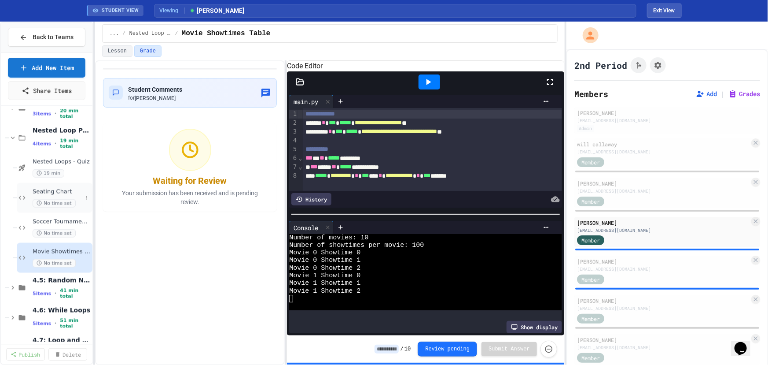
click at [70, 192] on span "Seating Chart" at bounding box center [57, 191] width 49 height 7
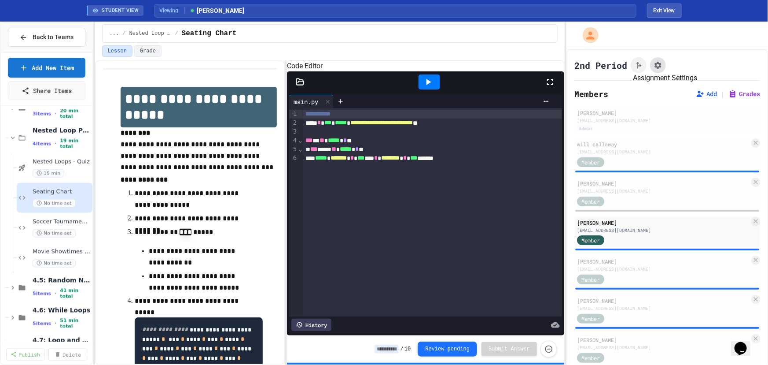
click at [655, 66] on icon "Assignment Settings" at bounding box center [658, 65] width 9 height 9
click at [70, 223] on span "Soccer Tournament Schedule" at bounding box center [57, 221] width 49 height 7
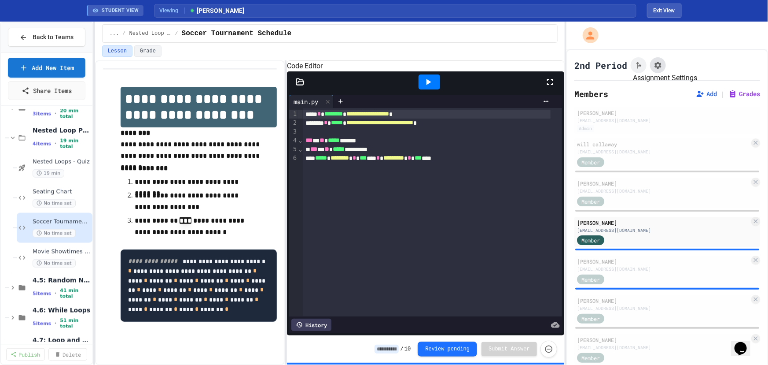
click at [661, 67] on icon "Assignment Settings" at bounding box center [658, 65] width 9 height 9
click at [71, 255] on span "Movie Showtimes Table" at bounding box center [57, 251] width 49 height 7
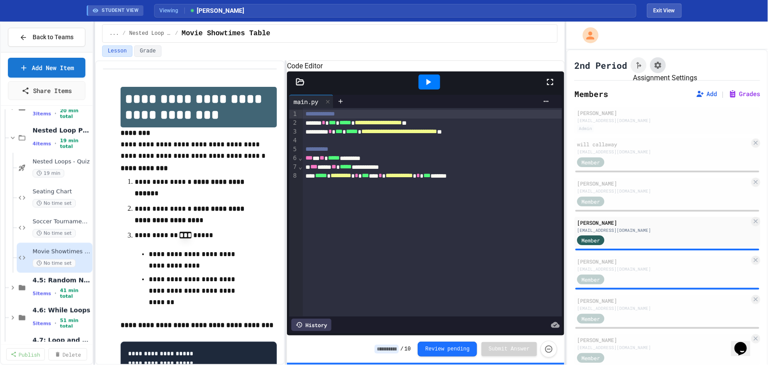
click at [656, 66] on icon "Assignment Settings" at bounding box center [658, 65] width 7 height 7
click at [203, 290] on p "**********" at bounding box center [196, 290] width 95 height 34
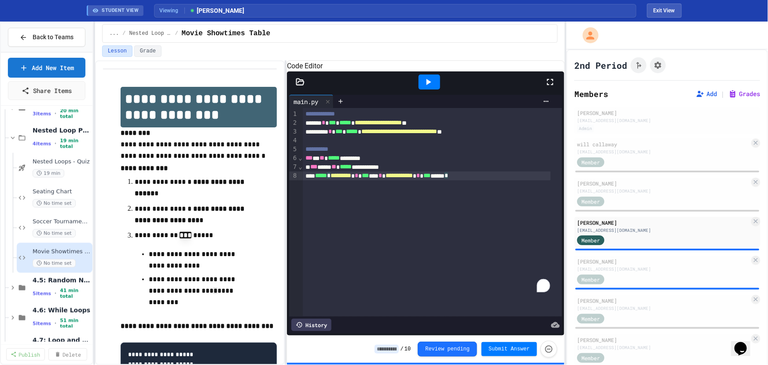
click at [433, 192] on div "**********" at bounding box center [432, 212] width 259 height 208
click at [670, 15] on button "Exit View" at bounding box center [664, 11] width 35 height 14
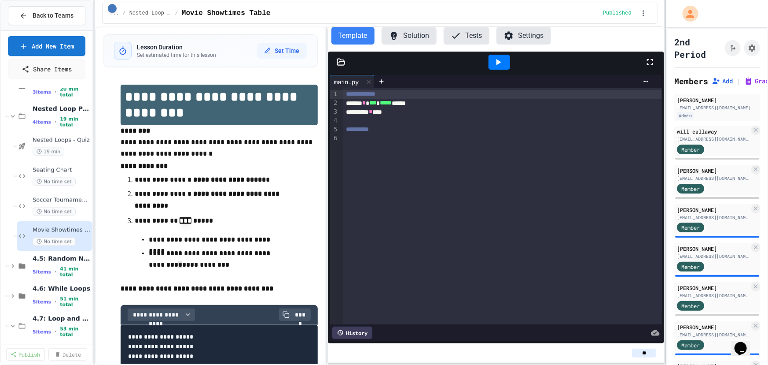
click at [665, 66] on div at bounding box center [666, 182] width 2 height 365
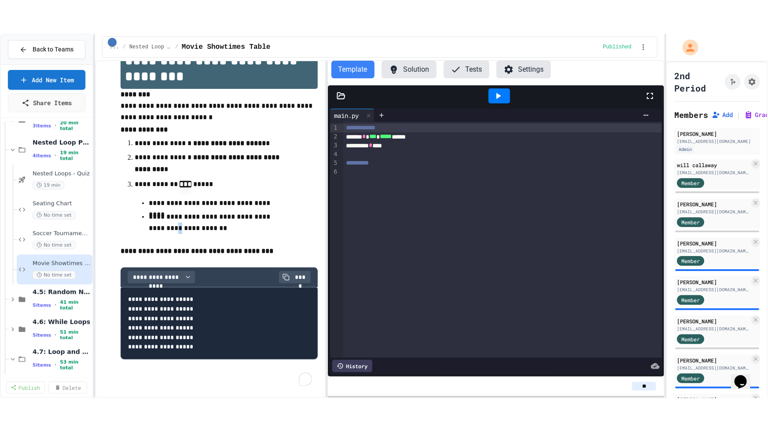
scroll to position [74, 0]
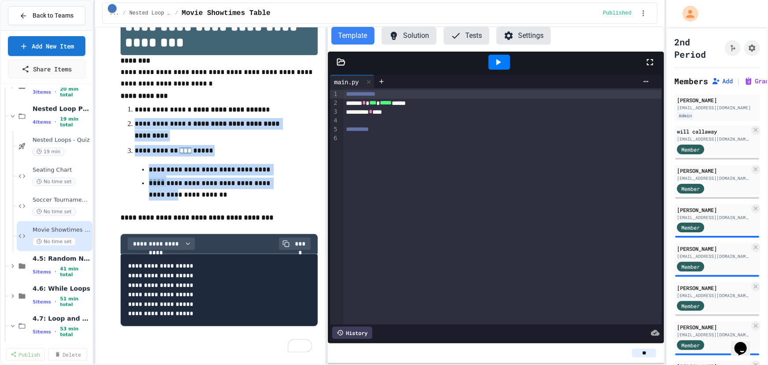
drag, startPoint x: 181, startPoint y: 105, endPoint x: 271, endPoint y: 110, distance: 89.9
click at [271, 111] on p "**********" at bounding box center [216, 110] width 163 height 12
drag, startPoint x: 271, startPoint y: 108, endPoint x: 260, endPoint y: 107, distance: 11.1
click at [270, 108] on p "**********" at bounding box center [216, 110] width 163 height 12
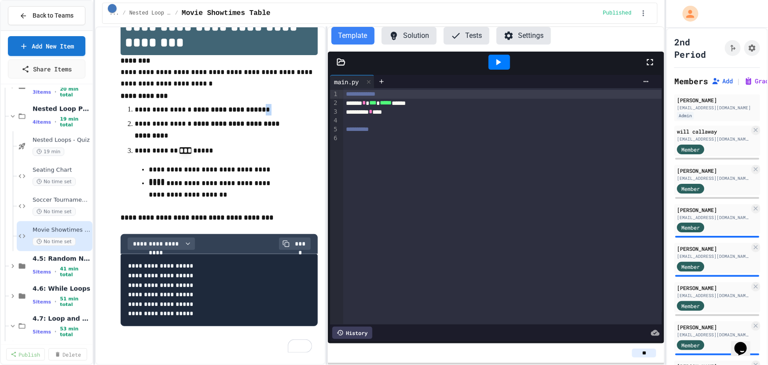
drag, startPoint x: 260, startPoint y: 107, endPoint x: 186, endPoint y: 114, distance: 74.4
click at [186, 114] on ol "**********" at bounding box center [219, 151] width 197 height 97
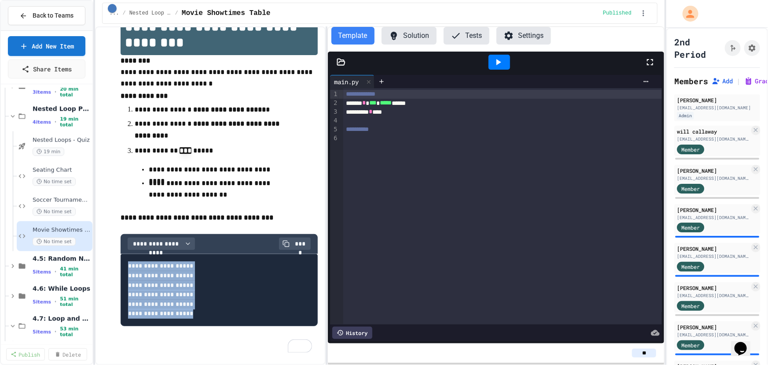
drag, startPoint x: 213, startPoint y: 313, endPoint x: 126, endPoint y: 269, distance: 97.1
click at [126, 269] on pre "**********" at bounding box center [219, 290] width 197 height 72
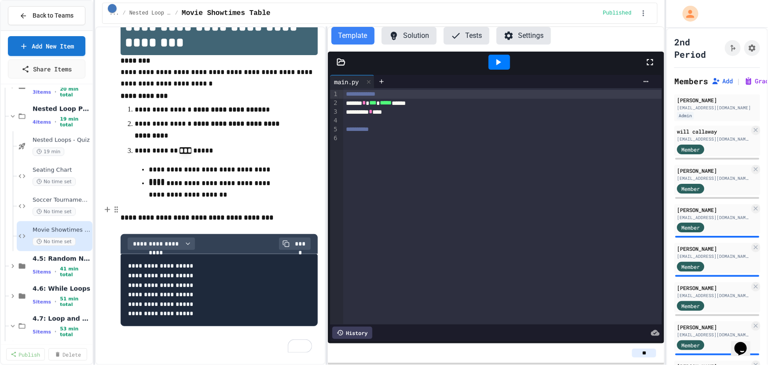
click at [268, 201] on p "To enrich screen reader interactions, please activate Accessibility in Grammarl…" at bounding box center [219, 205] width 197 height 11
drag, startPoint x: 145, startPoint y: 165, endPoint x: 280, endPoint y: 173, distance: 135.0
click at [280, 173] on ul "**********" at bounding box center [219, 181] width 169 height 38
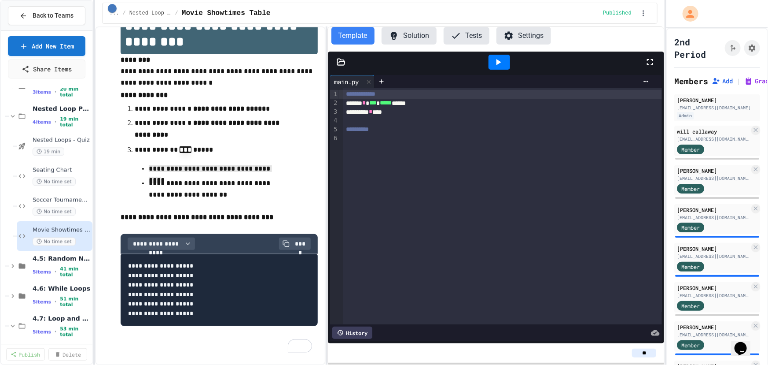
click at [656, 63] on icon at bounding box center [650, 62] width 11 height 11
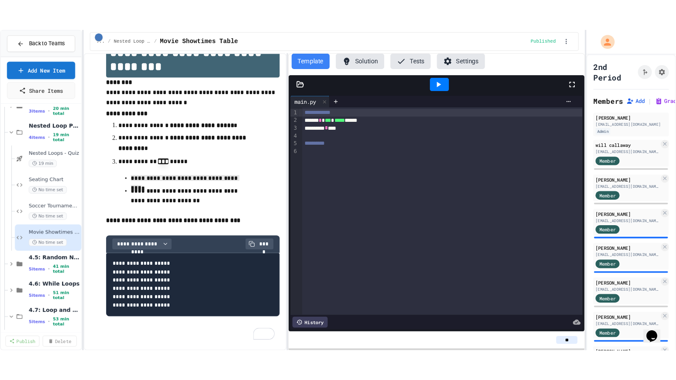
scroll to position [7, 0]
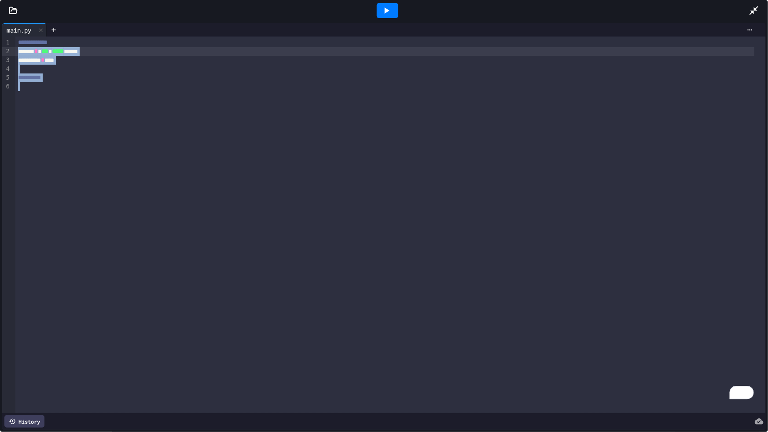
drag, startPoint x: 84, startPoint y: 88, endPoint x: 13, endPoint y: 48, distance: 81.6
click at [13, 48] on div "**********" at bounding box center [384, 225] width 764 height 377
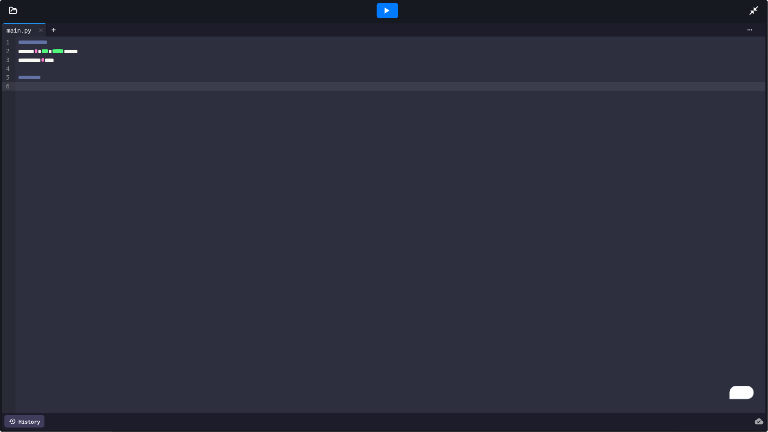
click at [247, 106] on div "**********" at bounding box center [390, 225] width 751 height 377
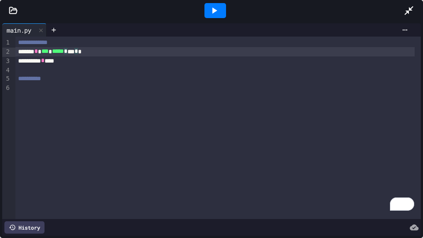
click at [93, 53] on div "****** * *** * ***** * *** * *" at bounding box center [214, 51] width 398 height 9
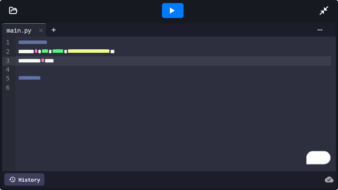
click at [69, 65] on div "********* * ***" at bounding box center [172, 60] width 315 height 9
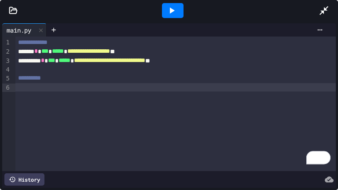
click at [43, 87] on div "To enrich screen reader interactions, please activate Accessibility in Grammarl…" at bounding box center [175, 87] width 321 height 9
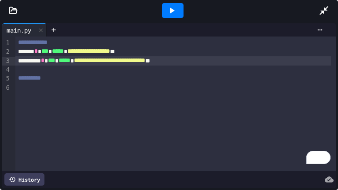
click at [145, 60] on span "**********" at bounding box center [109, 60] width 71 height 6
click at [59, 85] on div "To enrich screen reader interactions, please activate Accessibility in Grammarl…" at bounding box center [175, 87] width 321 height 9
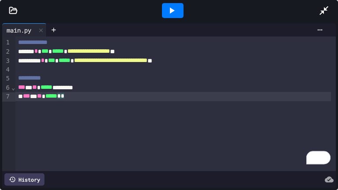
click at [75, 97] on div "*** * ** ***** * *" at bounding box center [172, 96] width 315 height 9
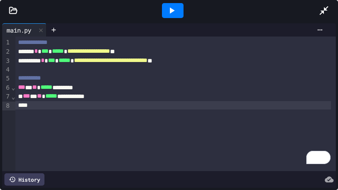
click at [60, 104] on div "To enrich screen reader interactions, please activate Accessibility in Grammarl…" at bounding box center [172, 105] width 315 height 9
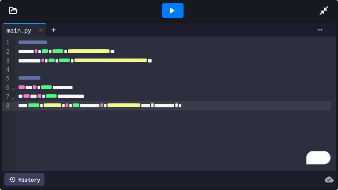
click at [177, 10] on div at bounding box center [173, 10] width 22 height 15
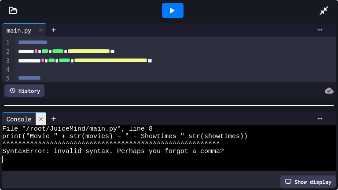
click at [44, 120] on icon at bounding box center [41, 119] width 6 height 6
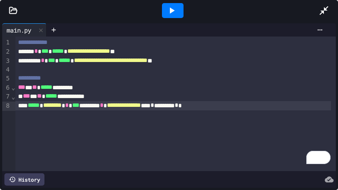
click at [188, 107] on div "**********" at bounding box center [172, 105] width 315 height 9
click at [181, 4] on div at bounding box center [173, 10] width 22 height 15
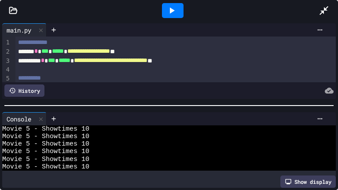
scroll to position [245, 0]
click at [44, 118] on icon at bounding box center [41, 119] width 6 height 6
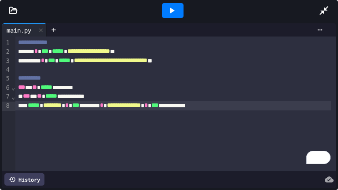
click at [186, 14] on div at bounding box center [173, 11] width 30 height 24
click at [183, 16] on div at bounding box center [173, 10] width 22 height 15
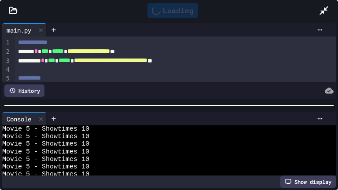
scroll to position [356, 0]
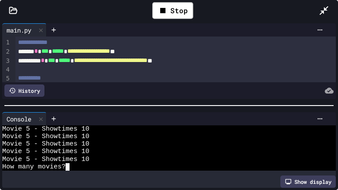
click at [71, 166] on textarea "Terminal input" at bounding box center [72, 166] width 4 height 7
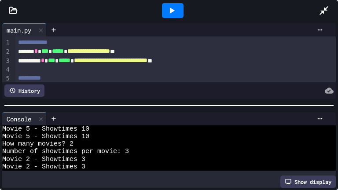
scroll to position [417, 0]
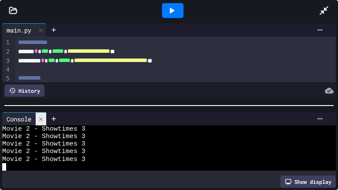
click at [43, 119] on icon at bounding box center [41, 119] width 6 height 6
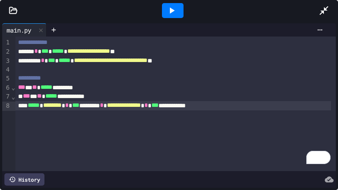
click at [115, 109] on div "**********" at bounding box center [172, 105] width 315 height 9
click at [183, 11] on div at bounding box center [173, 11] width 30 height 24
click at [183, 11] on div at bounding box center [173, 10] width 22 height 15
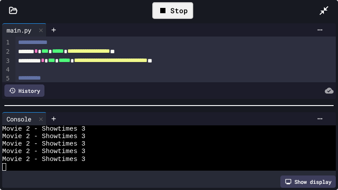
scroll to position [22, 0]
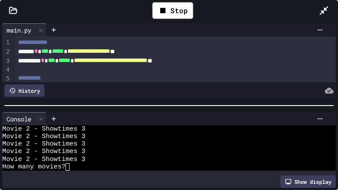
click at [99, 156] on div "Movie 2 - Showtimes 3" at bounding box center [164, 159] width 325 height 7
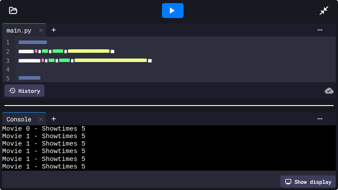
scroll to position [104, 0]
click at [40, 113] on div at bounding box center [41, 119] width 11 height 13
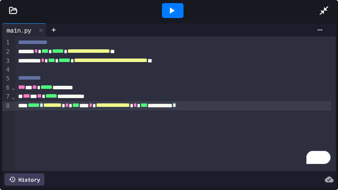
click at [90, 130] on div "**********" at bounding box center [175, 104] width 321 height 135
click at [103, 104] on div "**********" at bounding box center [172, 105] width 315 height 9
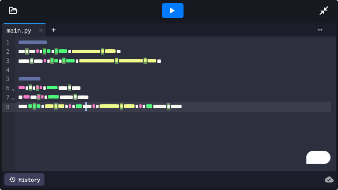
click at [171, 13] on icon at bounding box center [171, 10] width 11 height 11
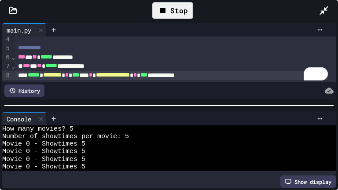
scroll to position [34, 0]
click at [207, 73] on div "**********" at bounding box center [171, 75] width 313 height 9
click at [186, 21] on div "Stop" at bounding box center [173, 11] width 50 height 26
click at [184, 16] on div "Stop" at bounding box center [172, 10] width 41 height 17
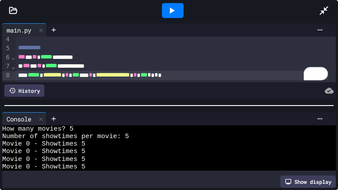
click at [177, 16] on div at bounding box center [173, 10] width 22 height 15
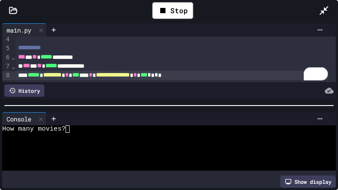
click at [149, 151] on div at bounding box center [164, 151] width 325 height 7
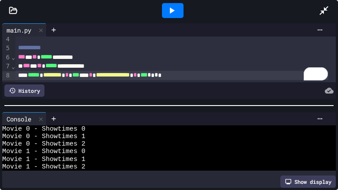
scroll to position [0, 0]
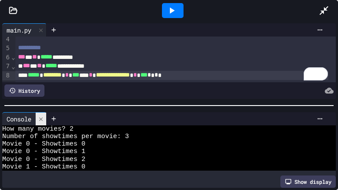
click at [41, 122] on div at bounding box center [41, 119] width 11 height 13
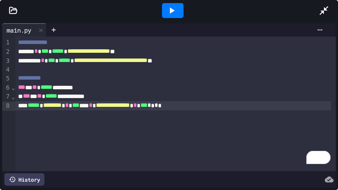
click at [324, 16] on div at bounding box center [328, 11] width 19 height 24
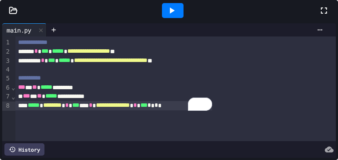
click at [111, 102] on div at bounding box center [110, 80] width 2 height 160
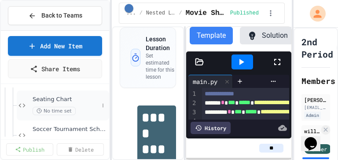
click at [61, 102] on span "Seating Chart" at bounding box center [66, 99] width 66 height 7
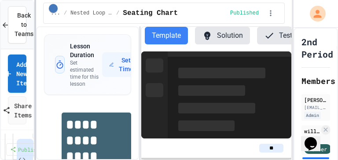
click at [34, 63] on div "**********" at bounding box center [169, 80] width 338 height 160
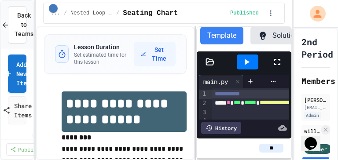
click at [195, 65] on div at bounding box center [196, 93] width 2 height 134
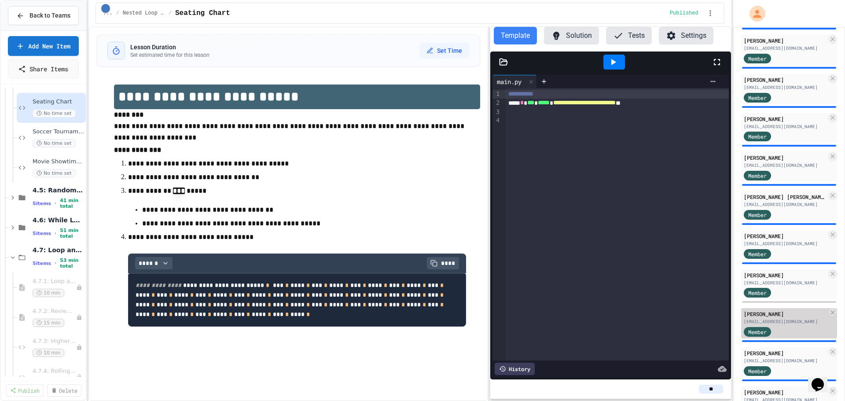
scroll to position [264, 0]
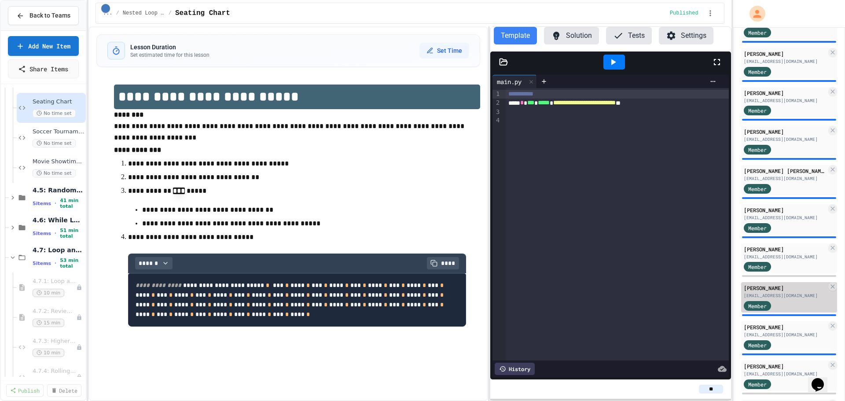
click at [768, 292] on div "[PERSON_NAME]" at bounding box center [785, 288] width 83 height 8
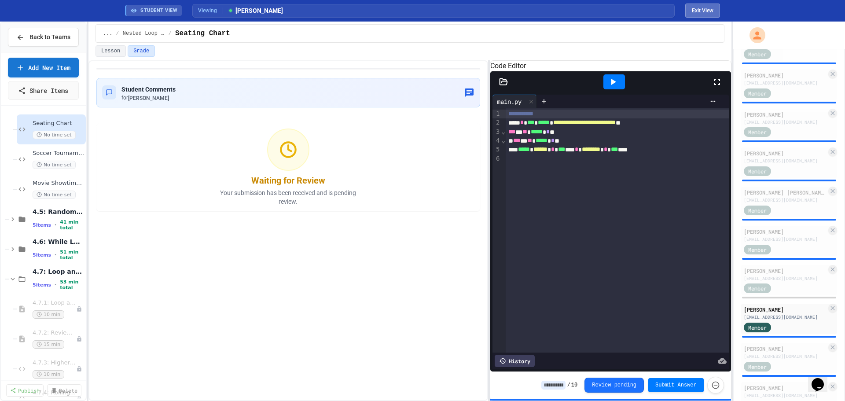
click at [701, 7] on button "Exit View" at bounding box center [703, 11] width 35 height 14
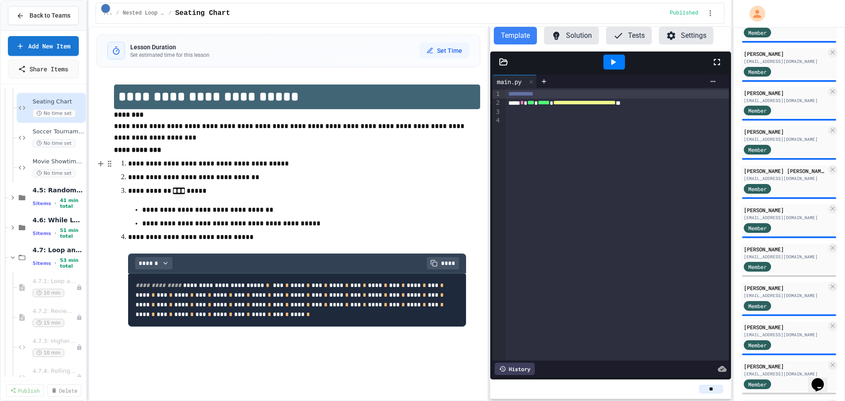
scroll to position [88, 0]
click at [676, 108] on div at bounding box center [617, 112] width 223 height 9
click at [677, 102] on div "**********" at bounding box center [611, 103] width 210 height 9
click at [718, 63] on icon at bounding box center [717, 62] width 11 height 11
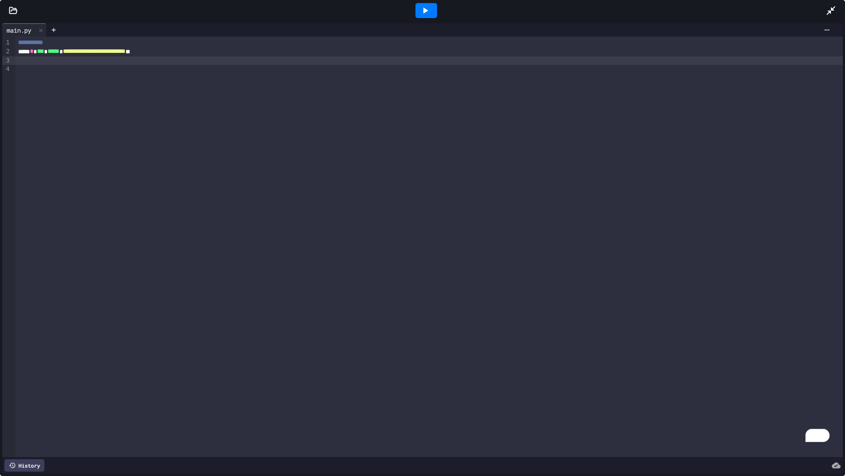
click at [236, 61] on div "To enrich screen reader interactions, please activate Accessibility in Grammarl…" at bounding box center [429, 60] width 828 height 9
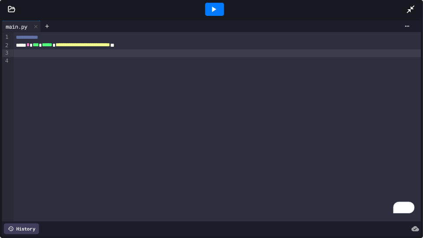
scroll to position [749, 0]
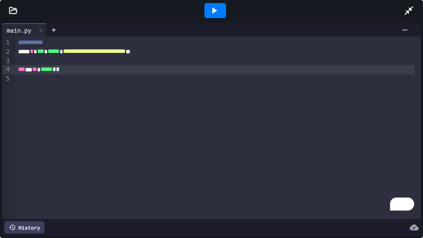
click at [59, 70] on span "*" at bounding box center [58, 69] width 4 height 6
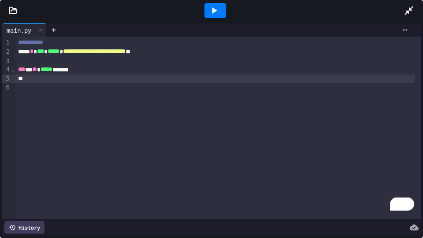
click at [81, 75] on div "To enrich screen reader interactions, please activate Accessibility in Grammarl…" at bounding box center [214, 78] width 398 height 9
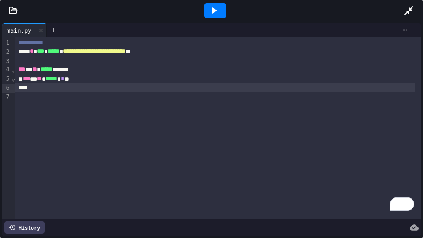
click at [116, 87] on div "To enrich screen reader interactions, please activate Accessibility in Grammarl…" at bounding box center [214, 87] width 398 height 9
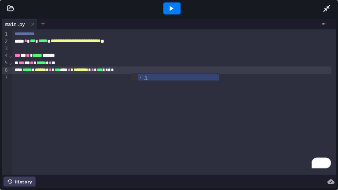
scroll to position [264, 0]
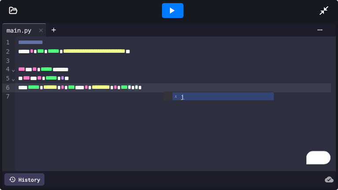
click at [43, 112] on div "**********" at bounding box center [175, 104] width 321 height 135
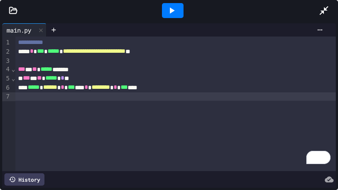
click at [173, 4] on div at bounding box center [173, 10] width 22 height 15
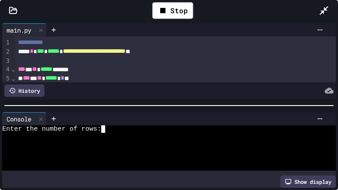
click at [136, 133] on div at bounding box center [164, 136] width 325 height 7
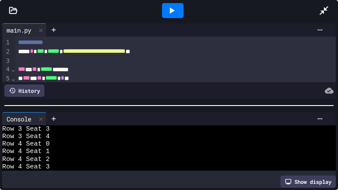
scroll to position [141, 0]
click at [39, 118] on icon at bounding box center [41, 119] width 6 height 6
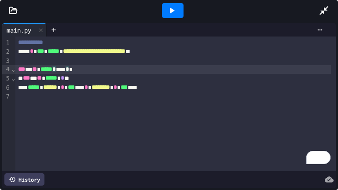
click at [69, 70] on div "*** * ** ***** * **** * *" at bounding box center [172, 69] width 315 height 9
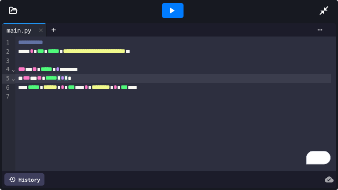
click at [64, 79] on span "*" at bounding box center [63, 78] width 4 height 6
click at [171, 8] on icon at bounding box center [171, 10] width 11 height 11
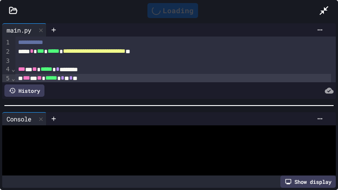
scroll to position [310, 0]
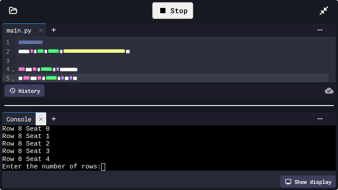
click at [41, 116] on icon at bounding box center [41, 119] width 6 height 6
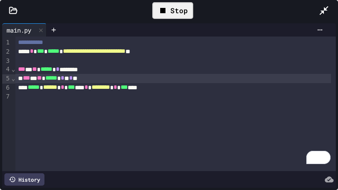
click at [165, 16] on div "Stop" at bounding box center [172, 10] width 41 height 17
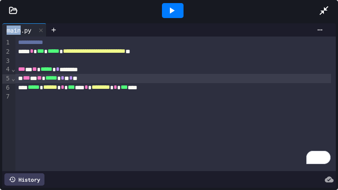
click at [165, 16] on div at bounding box center [173, 10] width 22 height 15
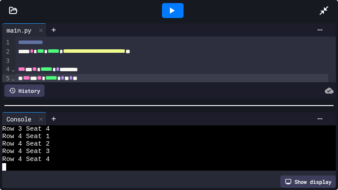
scroll to position [91, 0]
click at [40, 118] on icon at bounding box center [41, 119] width 6 height 6
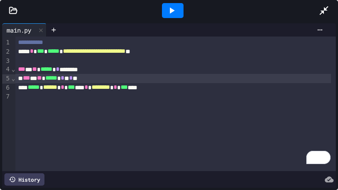
click at [93, 70] on div "*** * ** ***** * * ********" at bounding box center [172, 69] width 315 height 9
click at [179, 11] on div at bounding box center [173, 10] width 22 height 15
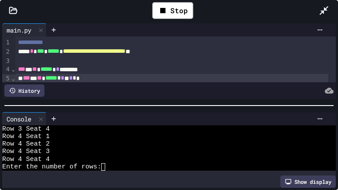
click at [112, 166] on div "Enter the number of rows:" at bounding box center [164, 166] width 325 height 7
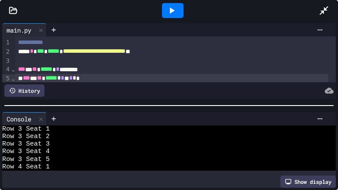
scroll to position [232, 0]
click at [44, 122] on div at bounding box center [41, 119] width 11 height 13
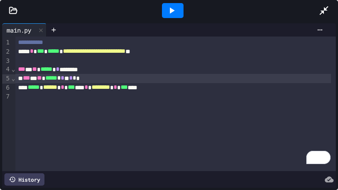
click at [93, 70] on div "*** * ** ***** * * ********" at bounding box center [172, 69] width 315 height 9
drag, startPoint x: 89, startPoint y: 81, endPoint x: 84, endPoint y: 69, distance: 14.0
click at [74, 80] on div "*** * ** ***** * * * * **" at bounding box center [172, 78] width 315 height 9
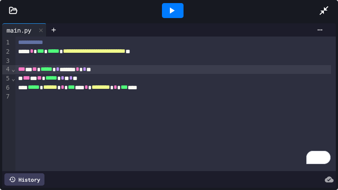
click at [86, 71] on span "*" at bounding box center [85, 69] width 4 height 6
drag, startPoint x: 106, startPoint y: 70, endPoint x: 80, endPoint y: 67, distance: 26.1
click at [80, 67] on div "*** * ** ***** * * ****** * * **" at bounding box center [172, 69] width 315 height 9
click at [169, 10] on icon at bounding box center [171, 10] width 11 height 11
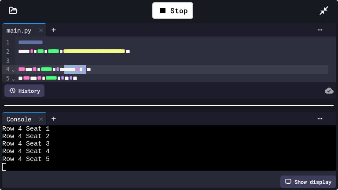
scroll to position [121, 0]
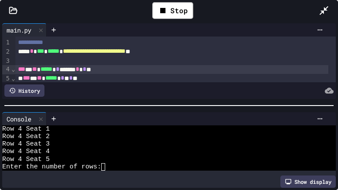
click at [108, 167] on textarea "Terminal input" at bounding box center [107, 166] width 4 height 7
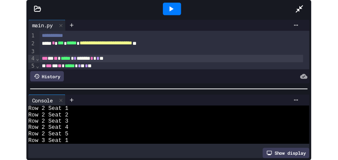
scroll to position [242, 0]
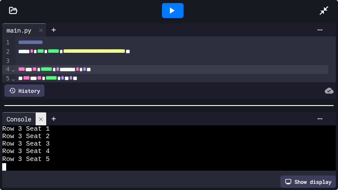
click at [44, 118] on icon at bounding box center [41, 119] width 6 height 6
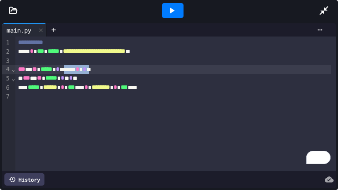
drag, startPoint x: 109, startPoint y: 69, endPoint x: 80, endPoint y: 70, distance: 29.1
click at [80, 70] on div "*** * ** ***** * * ****** * * **" at bounding box center [172, 69] width 315 height 9
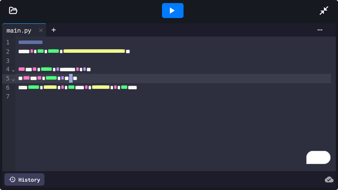
drag, startPoint x: 89, startPoint y: 78, endPoint x: 84, endPoint y: 78, distance: 5.3
click at [84, 78] on div "*** * ** ***** * * * * **" at bounding box center [172, 78] width 315 height 9
click at [73, 76] on span "*" at bounding box center [71, 78] width 4 height 6
click at [73, 80] on span "*" at bounding box center [71, 78] width 4 height 6
click at [321, 13] on icon at bounding box center [324, 10] width 9 height 9
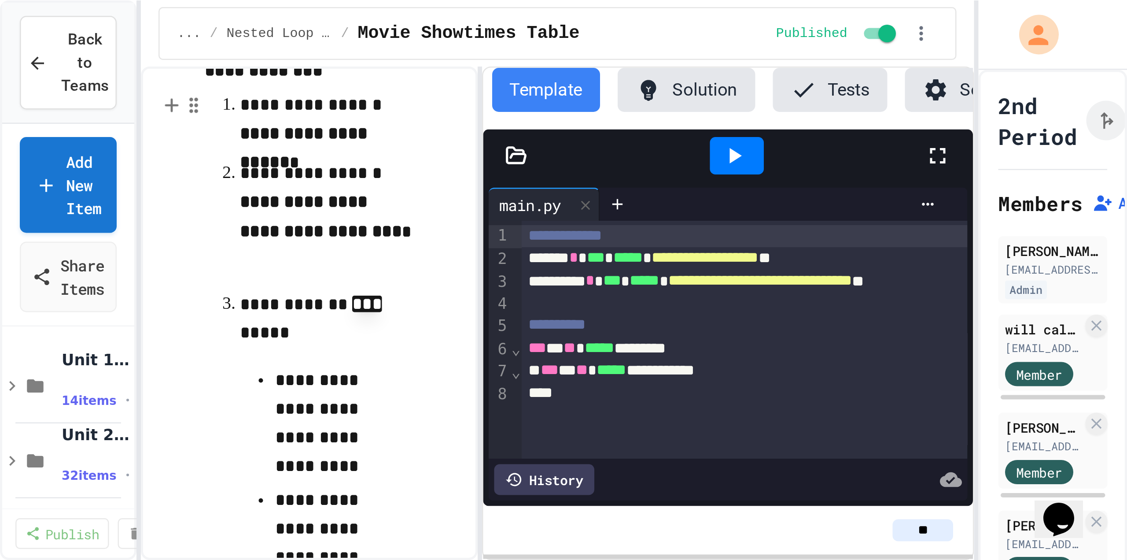
scroll to position [229, 0]
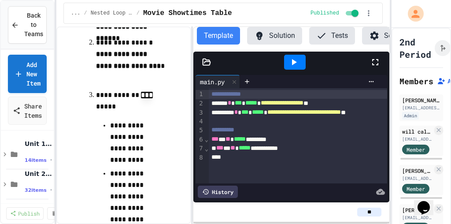
click at [267, 41] on button "Solution" at bounding box center [274, 36] width 55 height 18
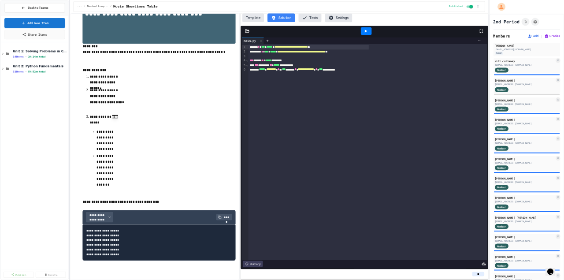
scroll to position [0, 0]
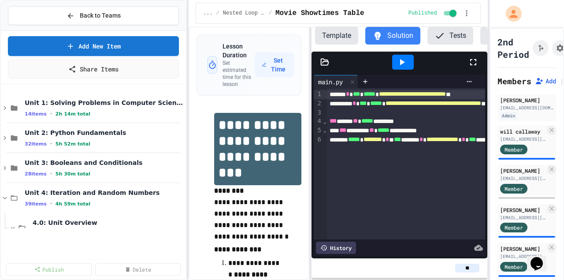
click at [188, 146] on div "**********" at bounding box center [282, 140] width 564 height 280
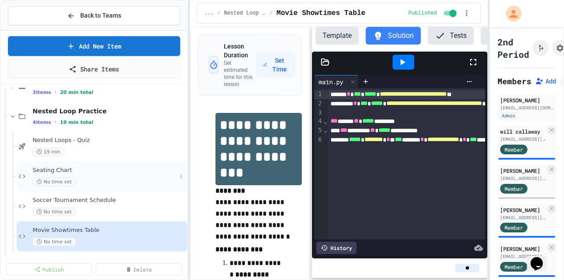
scroll to position [704, 0]
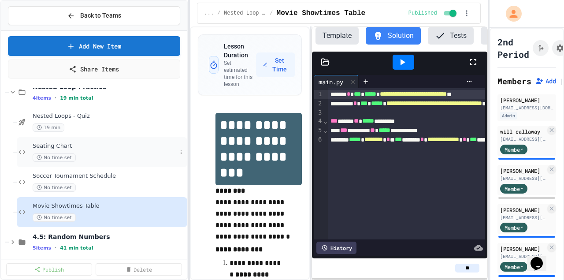
click at [81, 156] on div "No time set" at bounding box center [105, 157] width 144 height 8
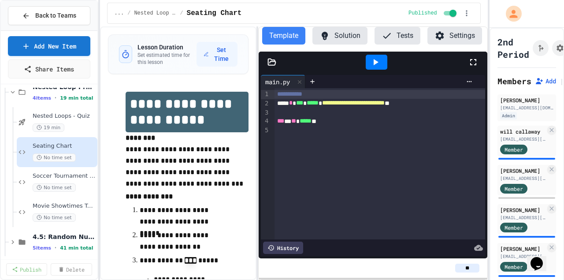
click at [54, 143] on div "**********" at bounding box center [282, 140] width 564 height 280
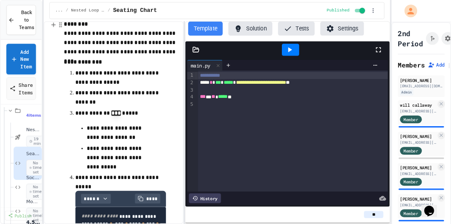
scroll to position [110, 0]
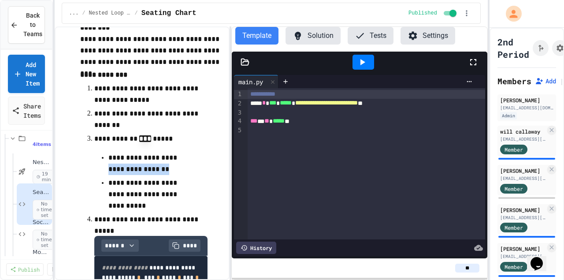
drag, startPoint x: 172, startPoint y: 172, endPoint x: 101, endPoint y: 170, distance: 71.4
click at [101, 170] on ul "**********" at bounding box center [151, 181] width 114 height 61
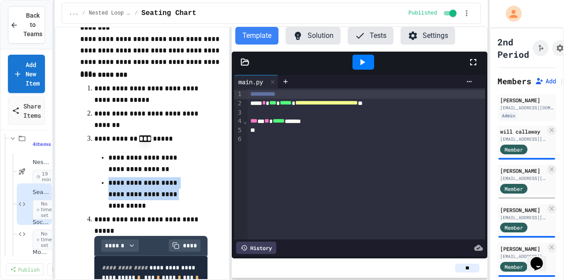
drag, startPoint x: 108, startPoint y: 187, endPoint x: 173, endPoint y: 195, distance: 65.6
click at [173, 195] on p "**********" at bounding box center [149, 194] width 82 height 34
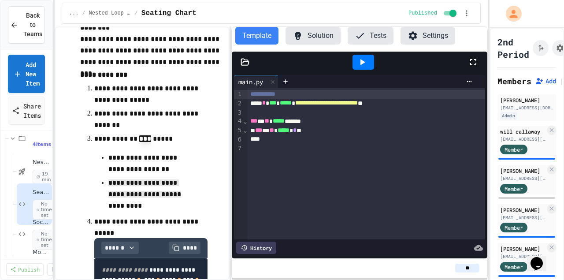
click at [308, 33] on button "Solution" at bounding box center [312, 36] width 55 height 18
